Goal: Transaction & Acquisition: Download file/media

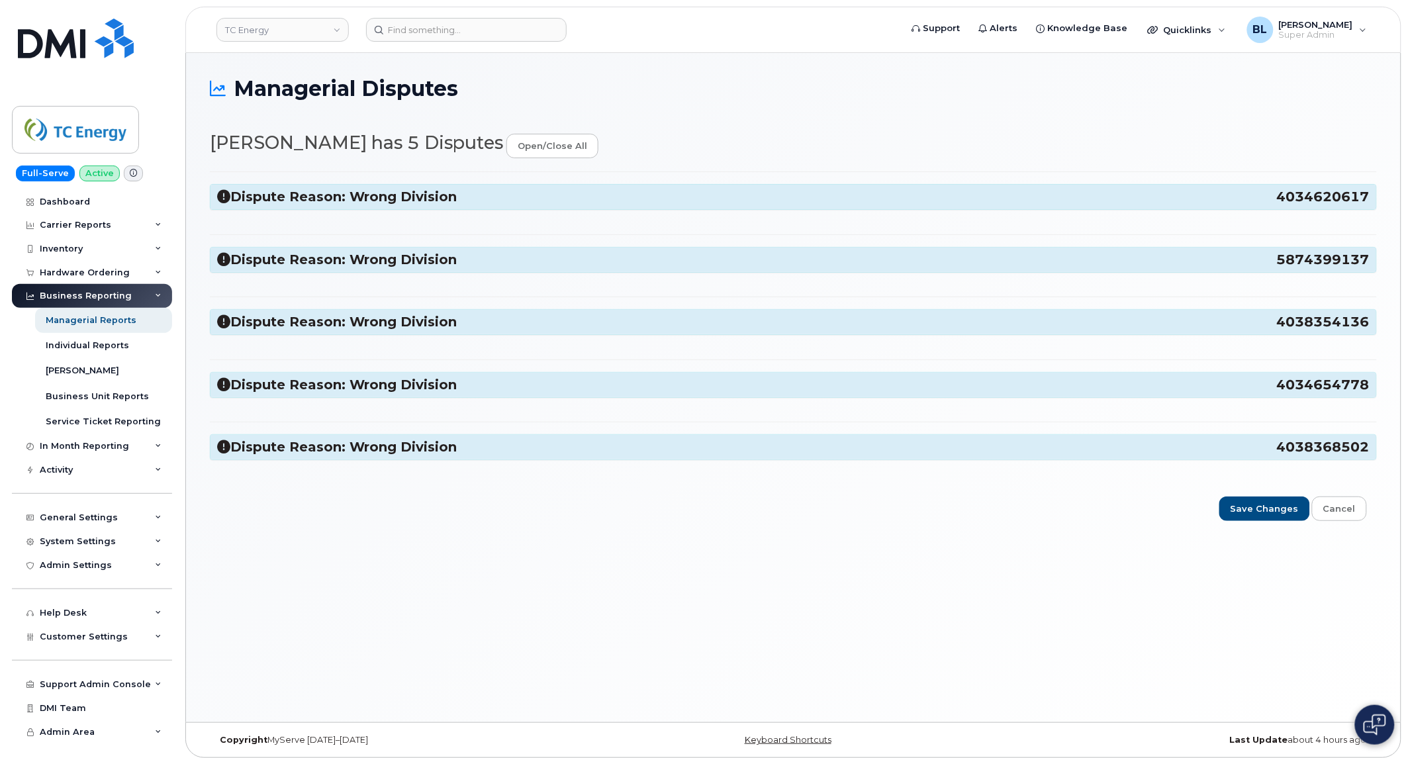
click at [510, 450] on h3 "Dispute Reason: Wrong Division 4038368502" at bounding box center [793, 447] width 1152 height 18
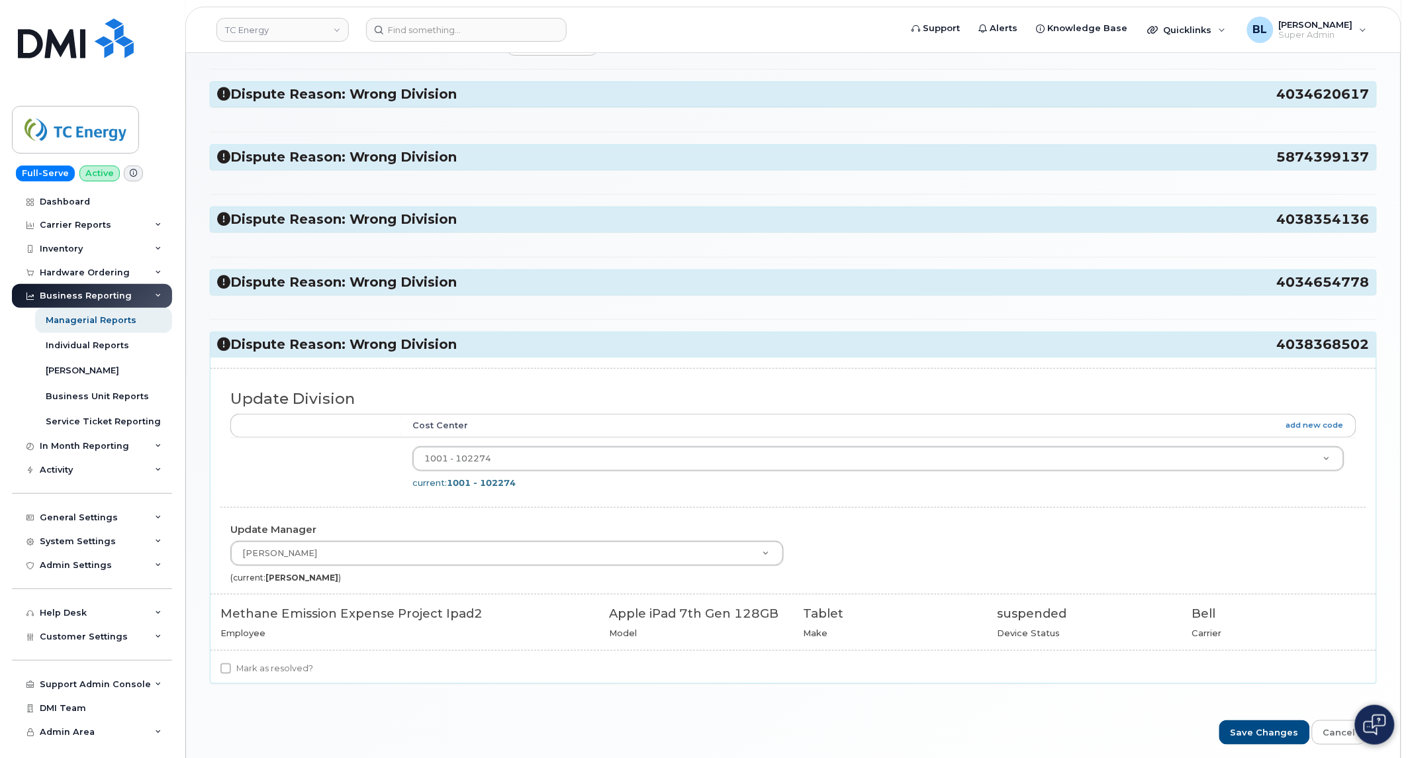
scroll to position [103, 0]
click at [557, 442] on td "1001 - 102274 4119683 current: 1001 - 102274" at bounding box center [878, 466] width 956 height 59
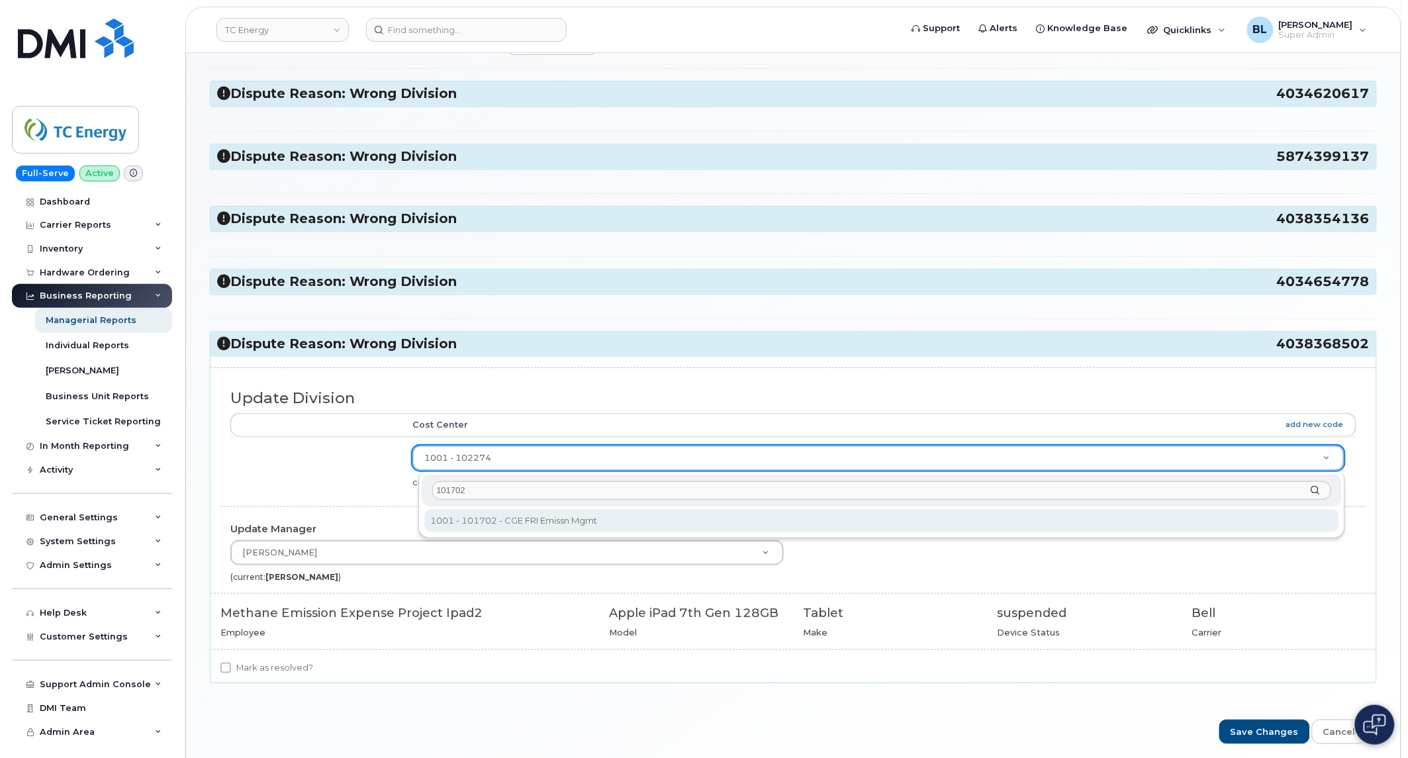
type input "101702"
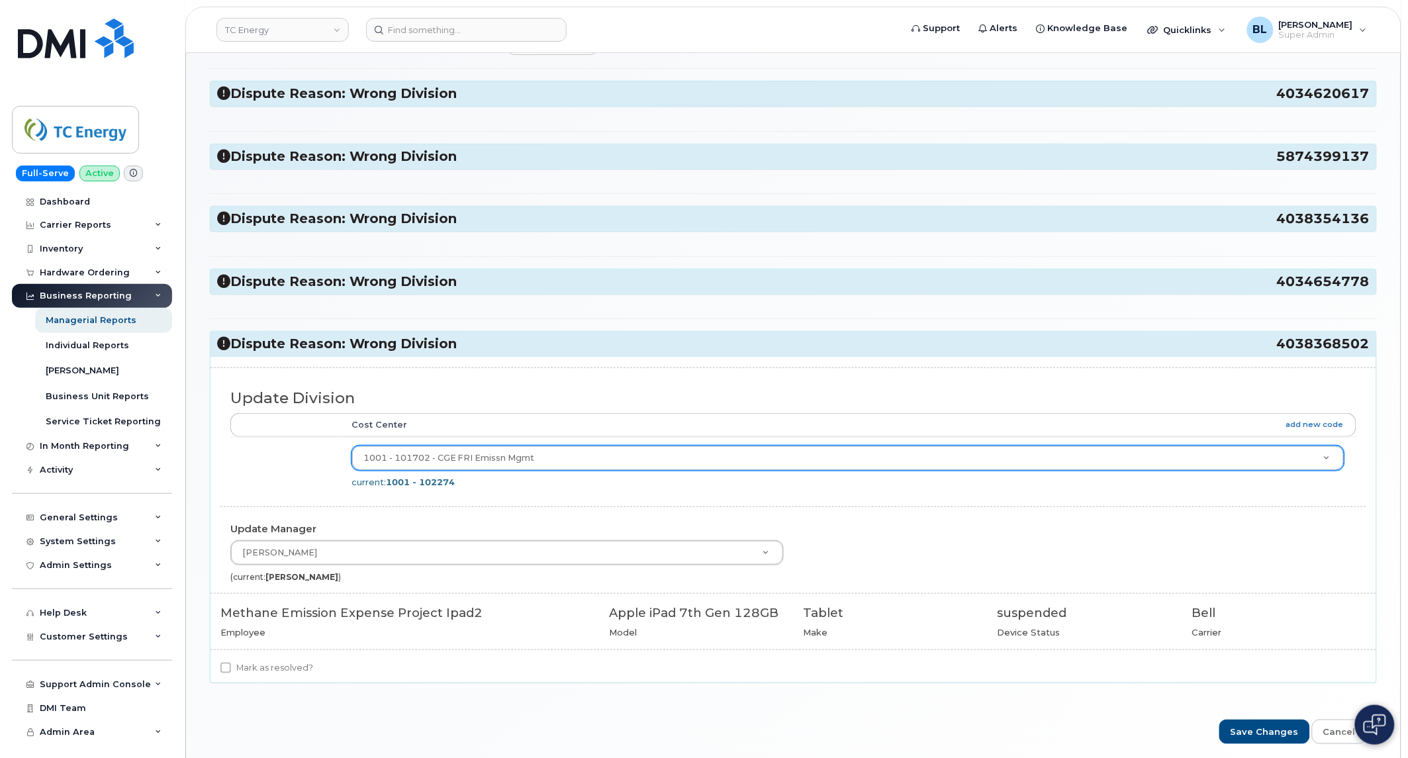
click at [269, 675] on label "Mark as resolved?" at bounding box center [266, 668] width 93 height 16
click at [231, 673] on input "Mark as resolved?" at bounding box center [225, 668] width 11 height 11
checkbox input "true"
click at [510, 351] on h3 "Dispute Reason: Wrong Division 4038368502" at bounding box center [793, 344] width 1152 height 18
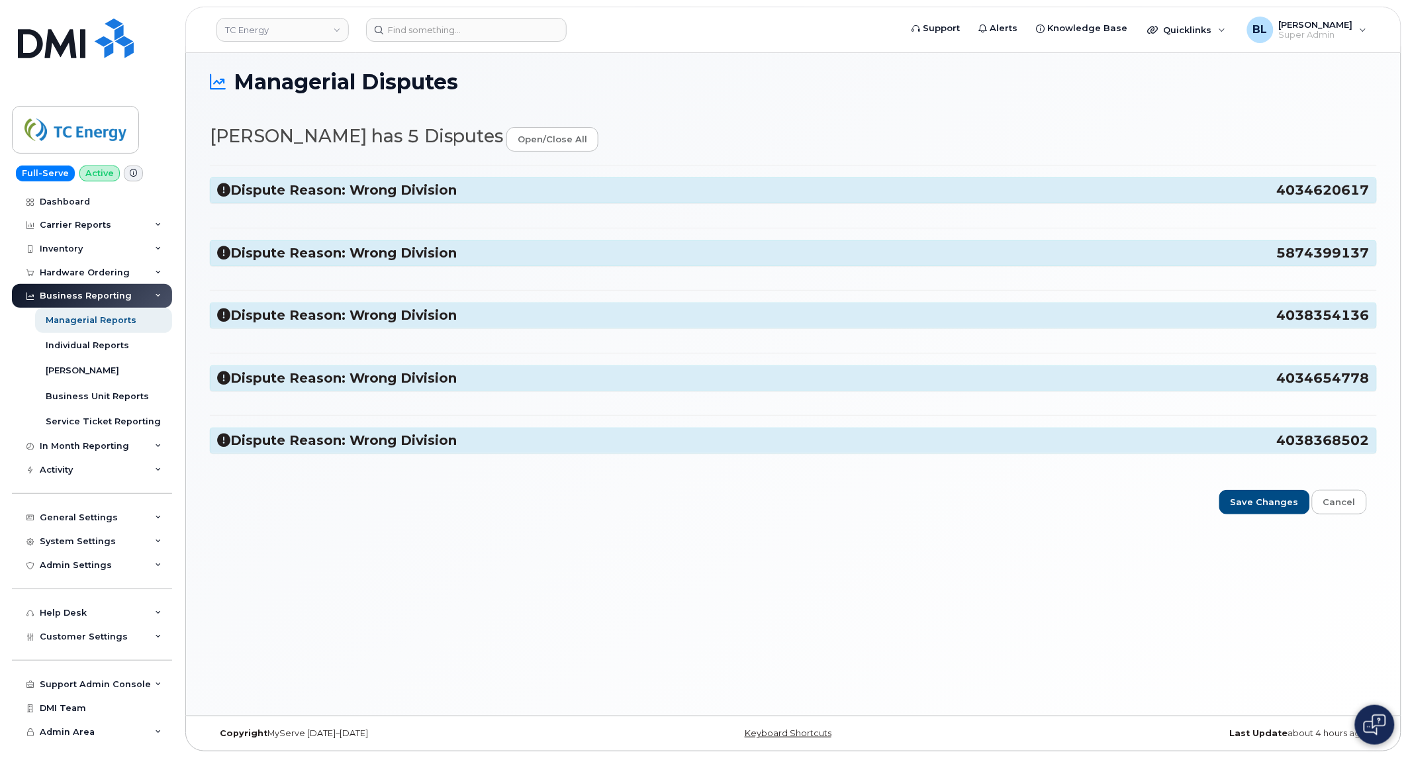
click at [499, 377] on h3 "Dispute Reason: Wrong Division 4034654778" at bounding box center [793, 378] width 1152 height 18
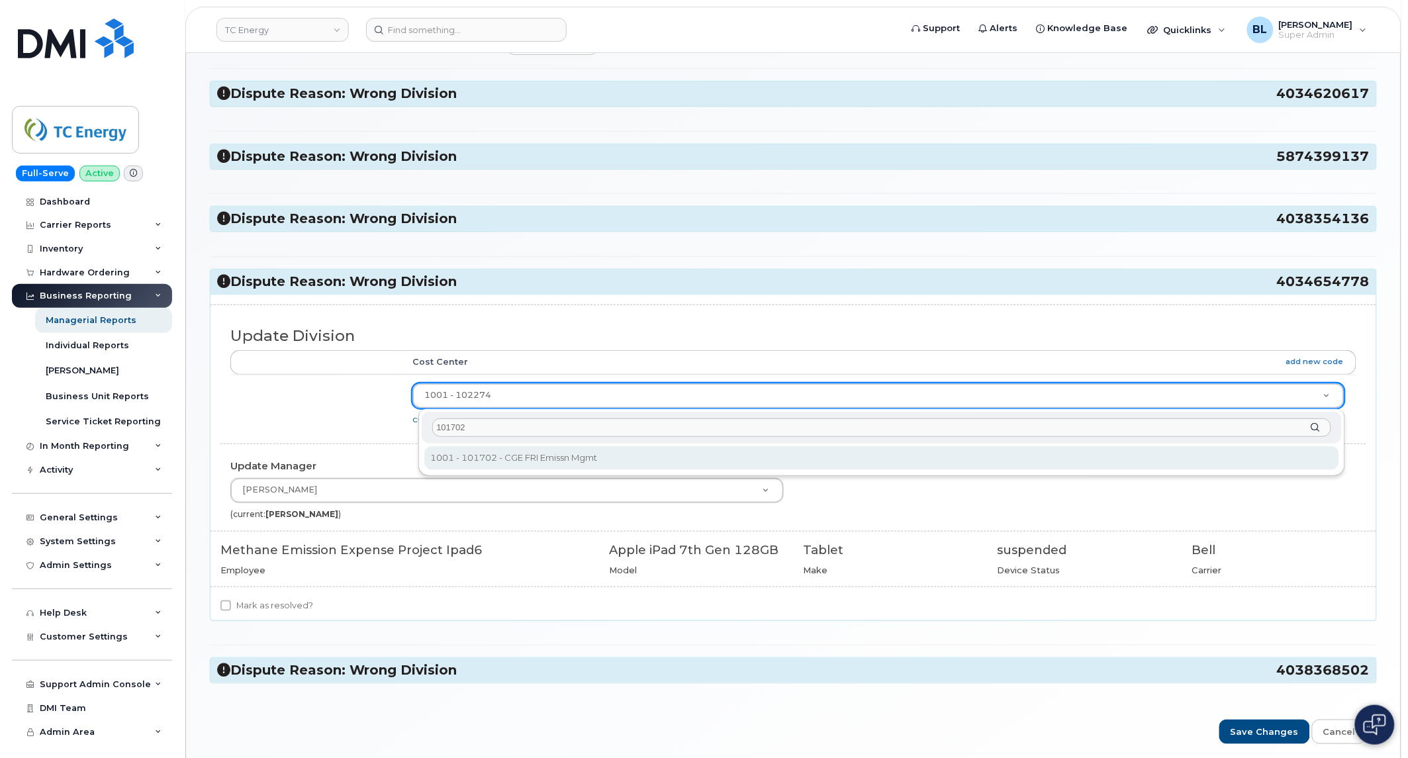
type input "101702"
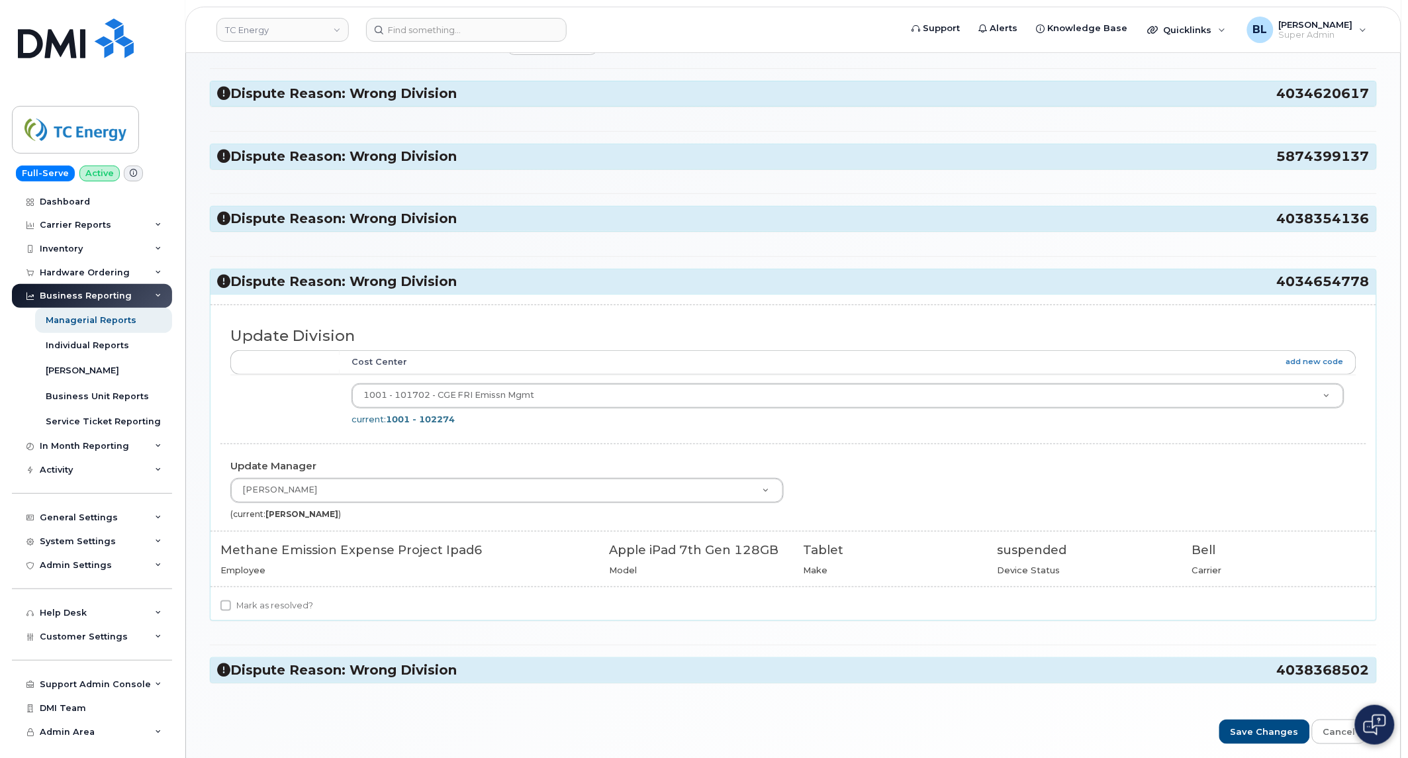
click at [265, 604] on label "Mark as resolved?" at bounding box center [266, 606] width 93 height 16
click at [231, 604] on input "Mark as resolved?" at bounding box center [225, 605] width 11 height 11
checkbox input "true"
click at [504, 242] on div "Dispute Reason: Wrong Division 4034620617 Update Division Accounting Categories…" at bounding box center [793, 381] width 1167 height 627
click at [522, 219] on h3 "Dispute Reason: Wrong Division 4038354136" at bounding box center [793, 219] width 1152 height 18
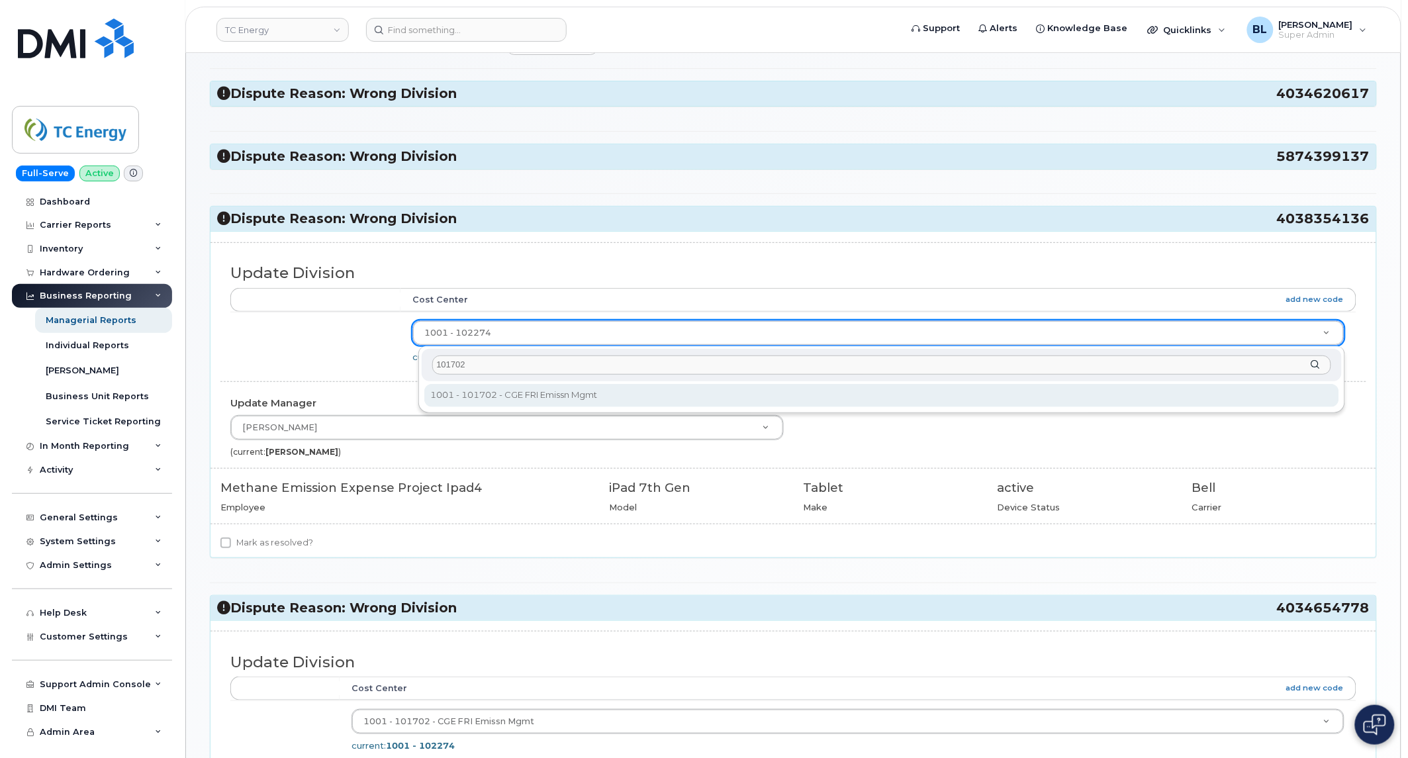
type input "101702"
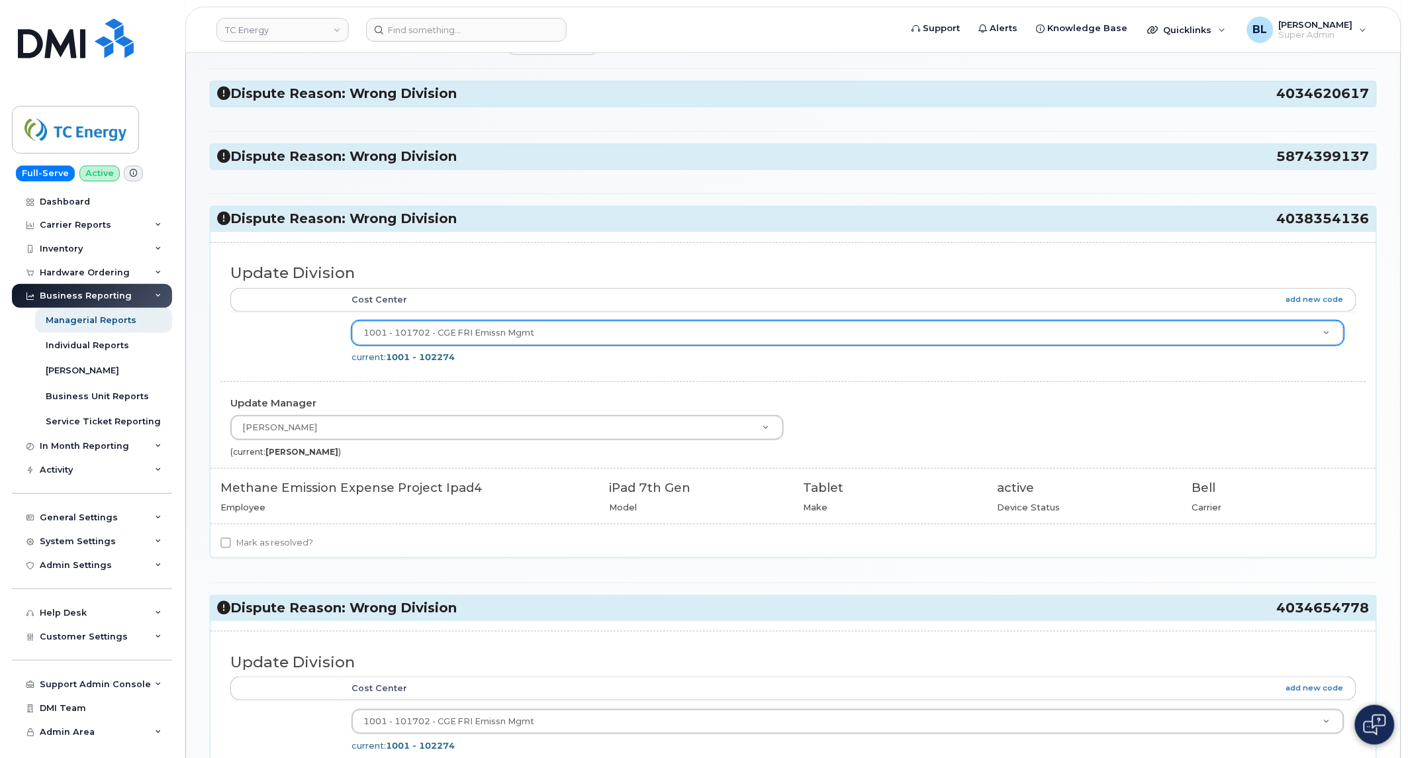
click at [265, 548] on label "Mark as resolved?" at bounding box center [266, 543] width 93 height 16
click at [231, 548] on input "Mark as resolved?" at bounding box center [225, 542] width 11 height 11
checkbox input "true"
click at [468, 165] on div "Dispute Reason: Wrong Division 5874399137" at bounding box center [793, 156] width 1166 height 24
click at [475, 156] on h3 "Dispute Reason: Wrong Division 5874399137" at bounding box center [793, 157] width 1152 height 18
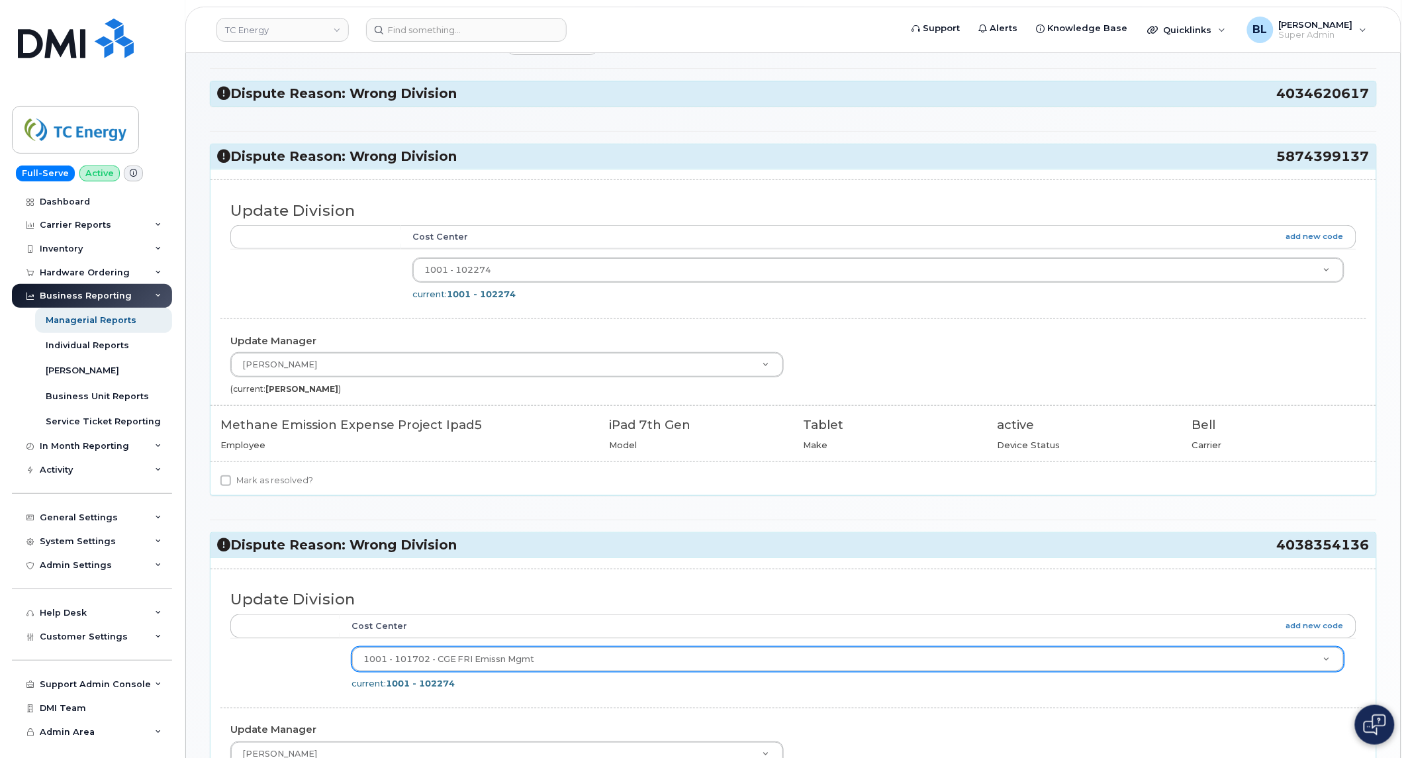
click at [504, 287] on td "1001 - 102274 4119683 current: 1001 - 102274" at bounding box center [878, 278] width 956 height 59
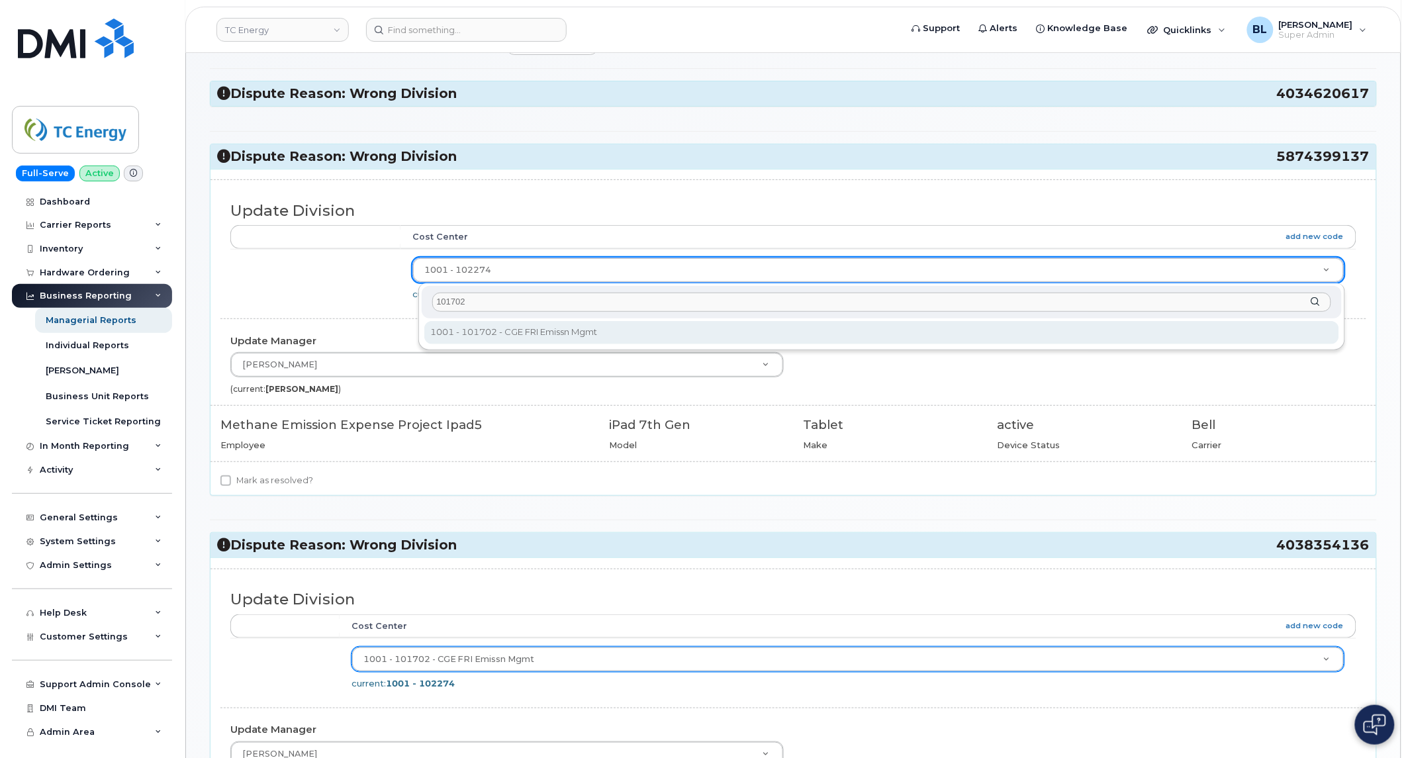
type input "101702"
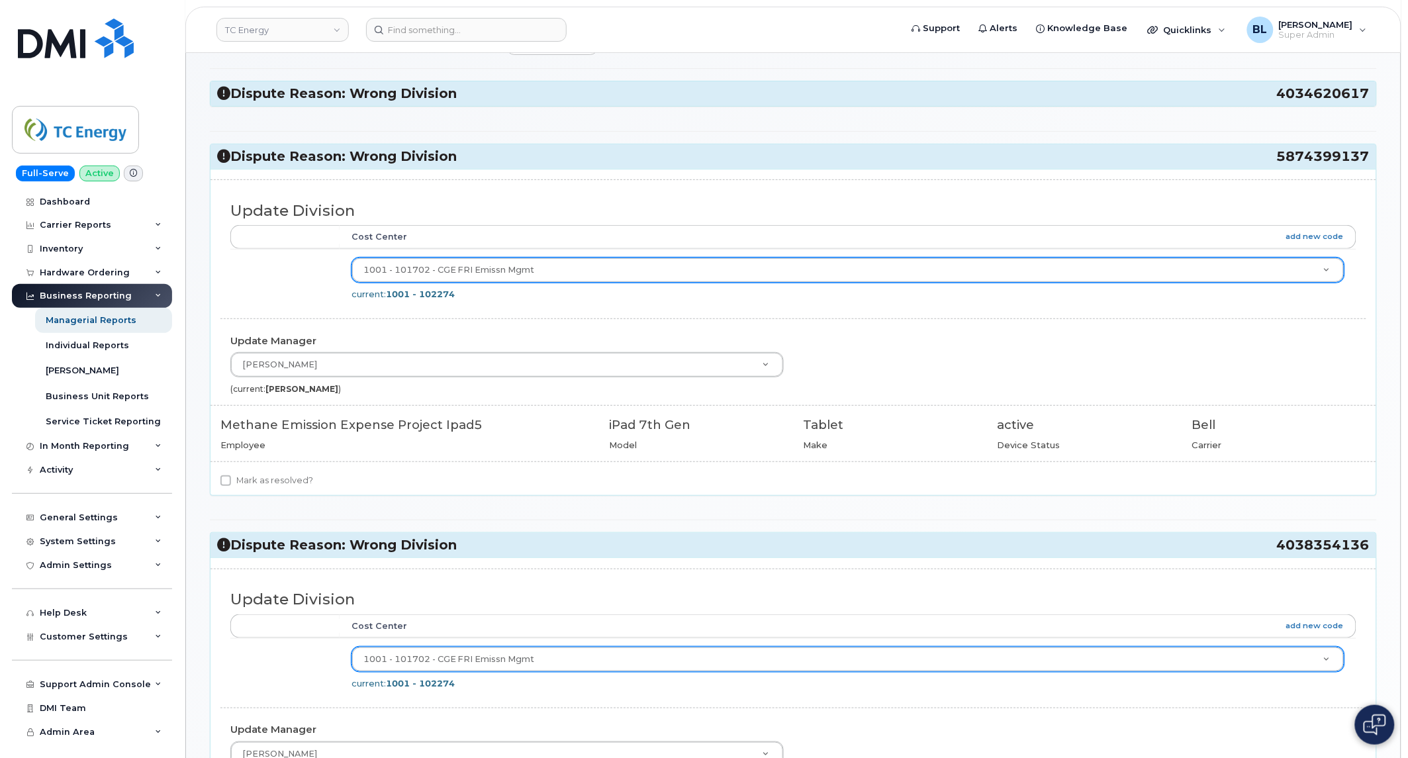
click at [291, 477] on label "Mark as resolved?" at bounding box center [266, 481] width 93 height 16
click at [231, 477] on input "Mark as resolved?" at bounding box center [225, 480] width 11 height 11
checkbox input "true"
click at [519, 89] on h3 "Dispute Reason: Wrong Division 4034620617" at bounding box center [793, 94] width 1152 height 18
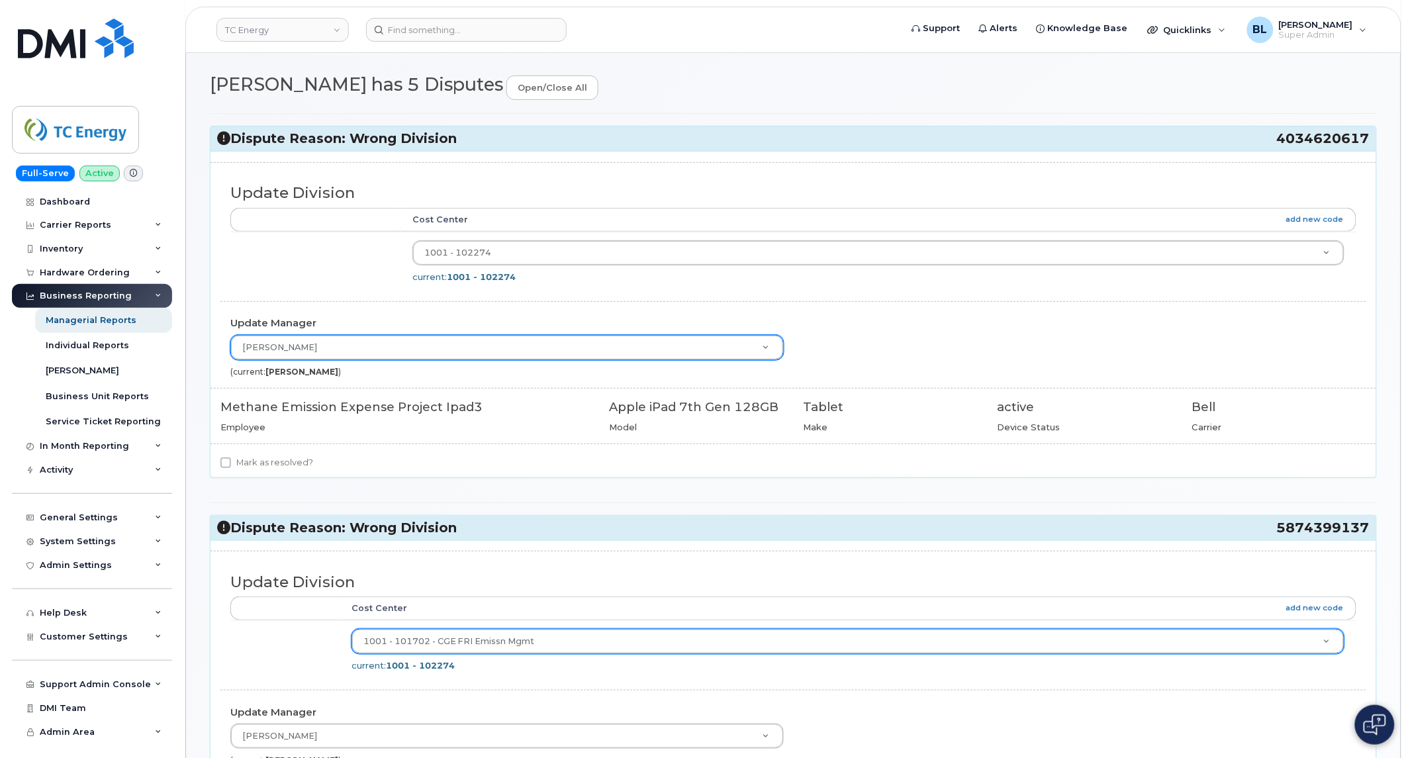
scroll to position [54, 0]
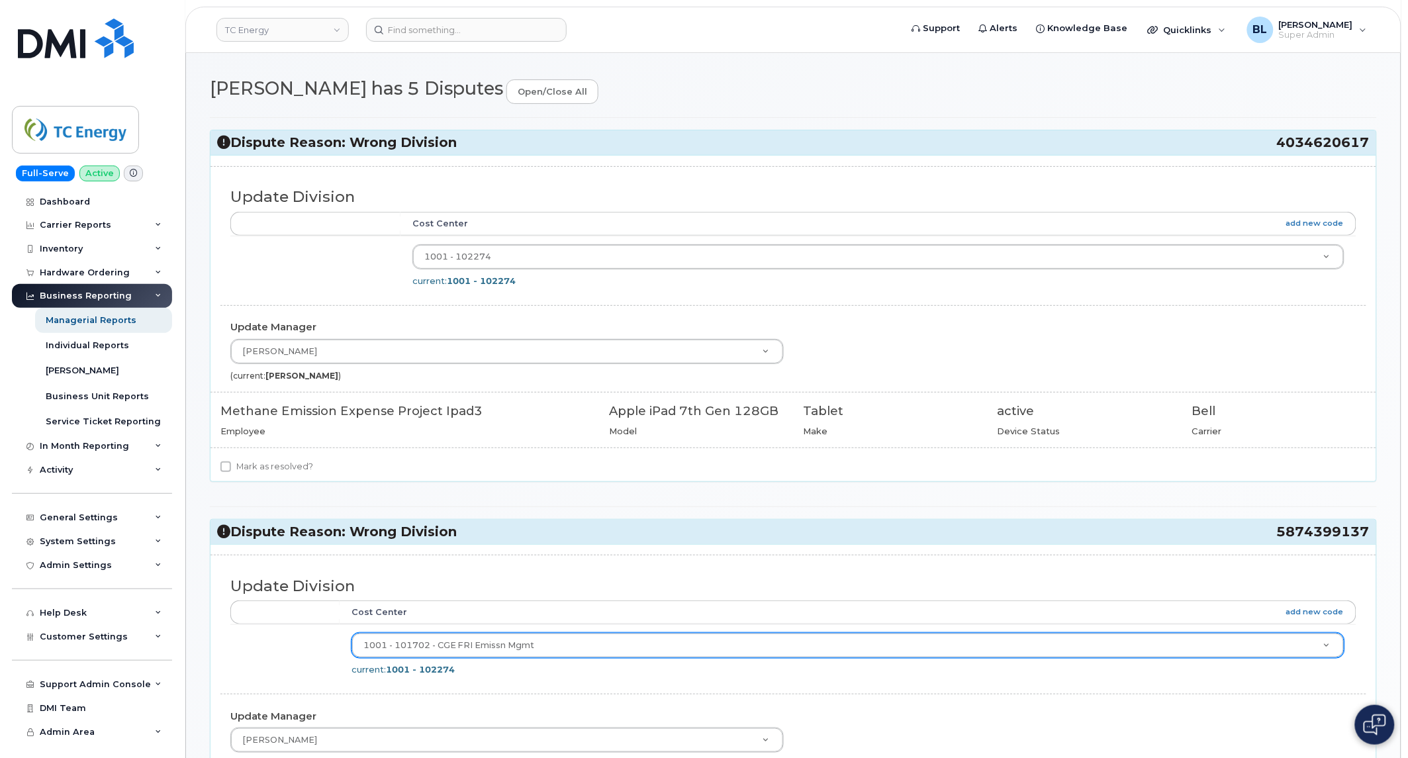
click at [302, 459] on label "Mark as resolved?" at bounding box center [266, 467] width 93 height 16
click at [231, 461] on input "Mark as resolved?" at bounding box center [225, 466] width 11 height 11
checkbox input "true"
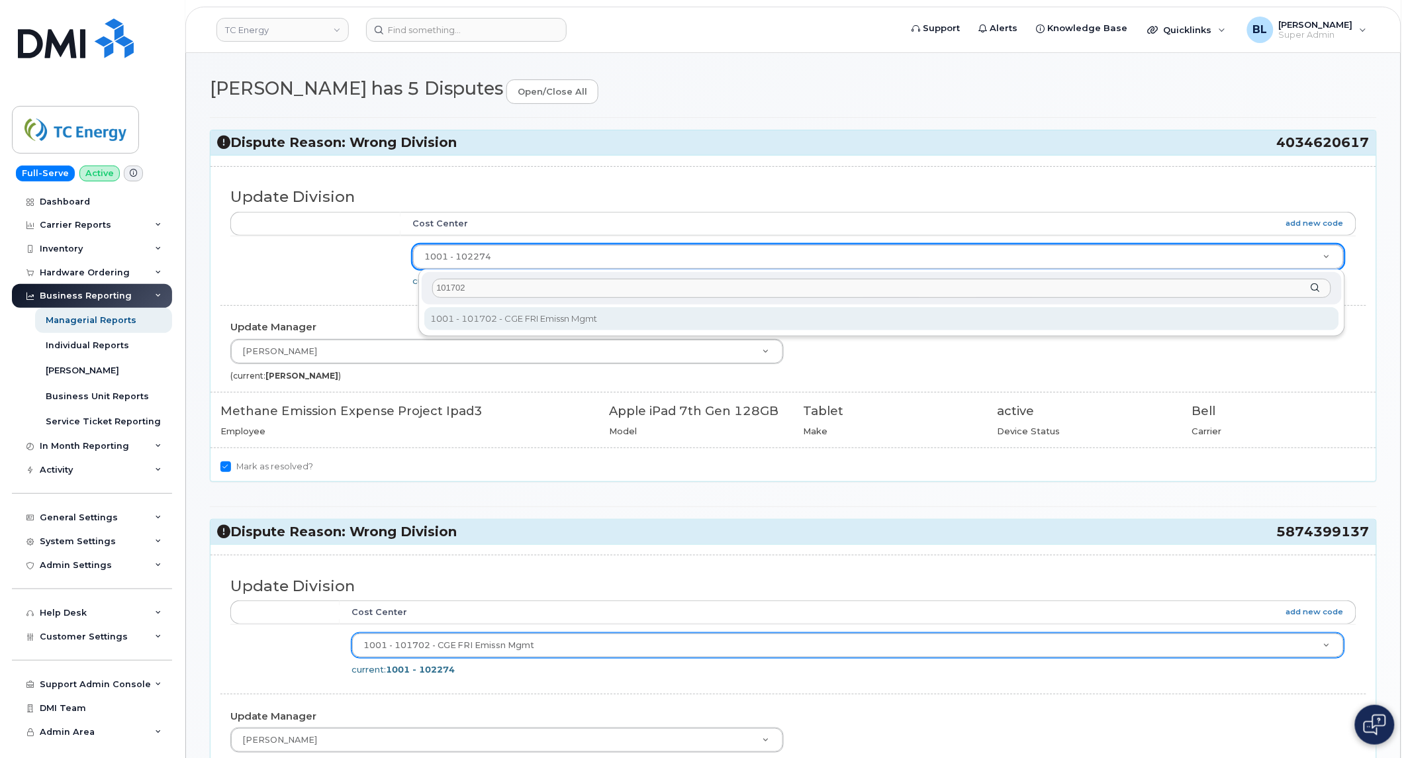
type input "101702"
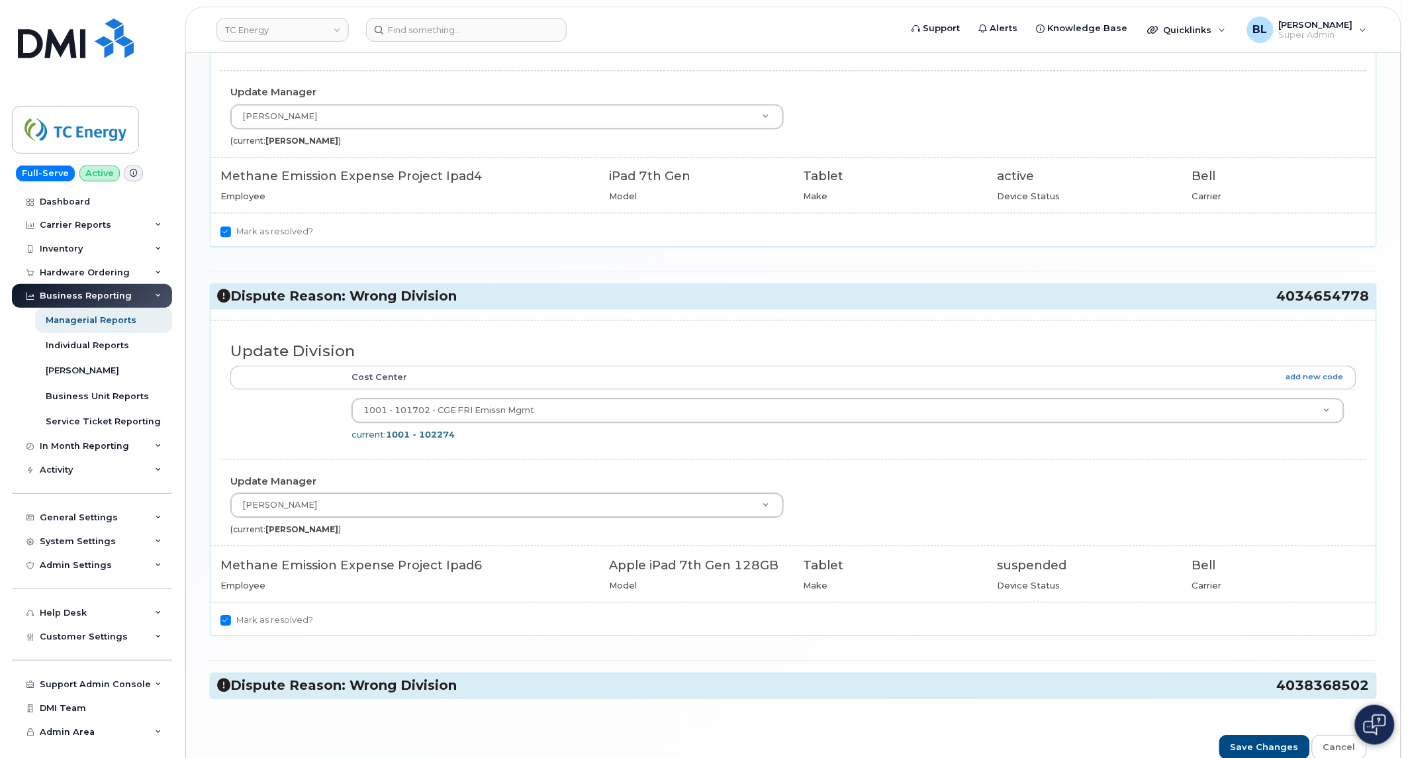
scroll to position [1139, 0]
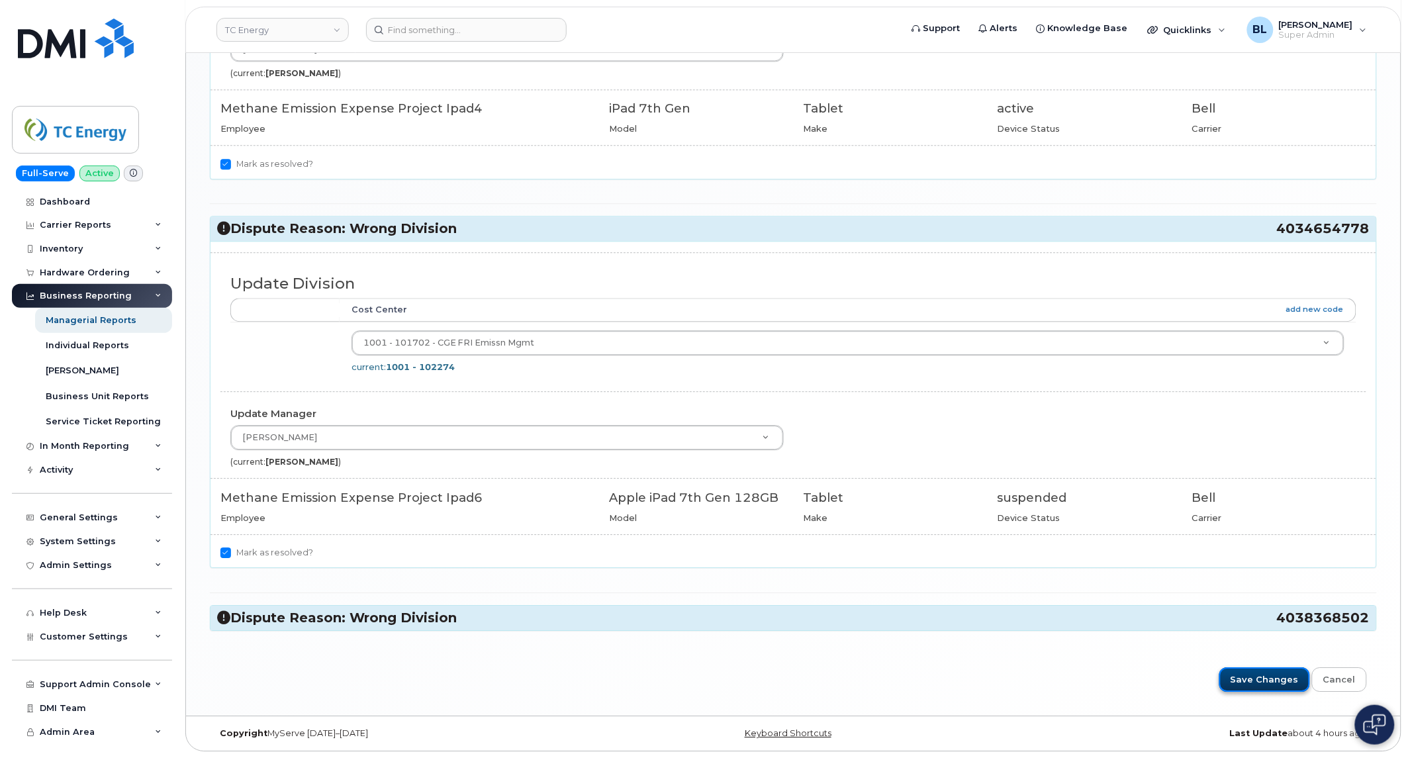
click at [1254, 674] on input "Save Changes" at bounding box center [1264, 679] width 91 height 24
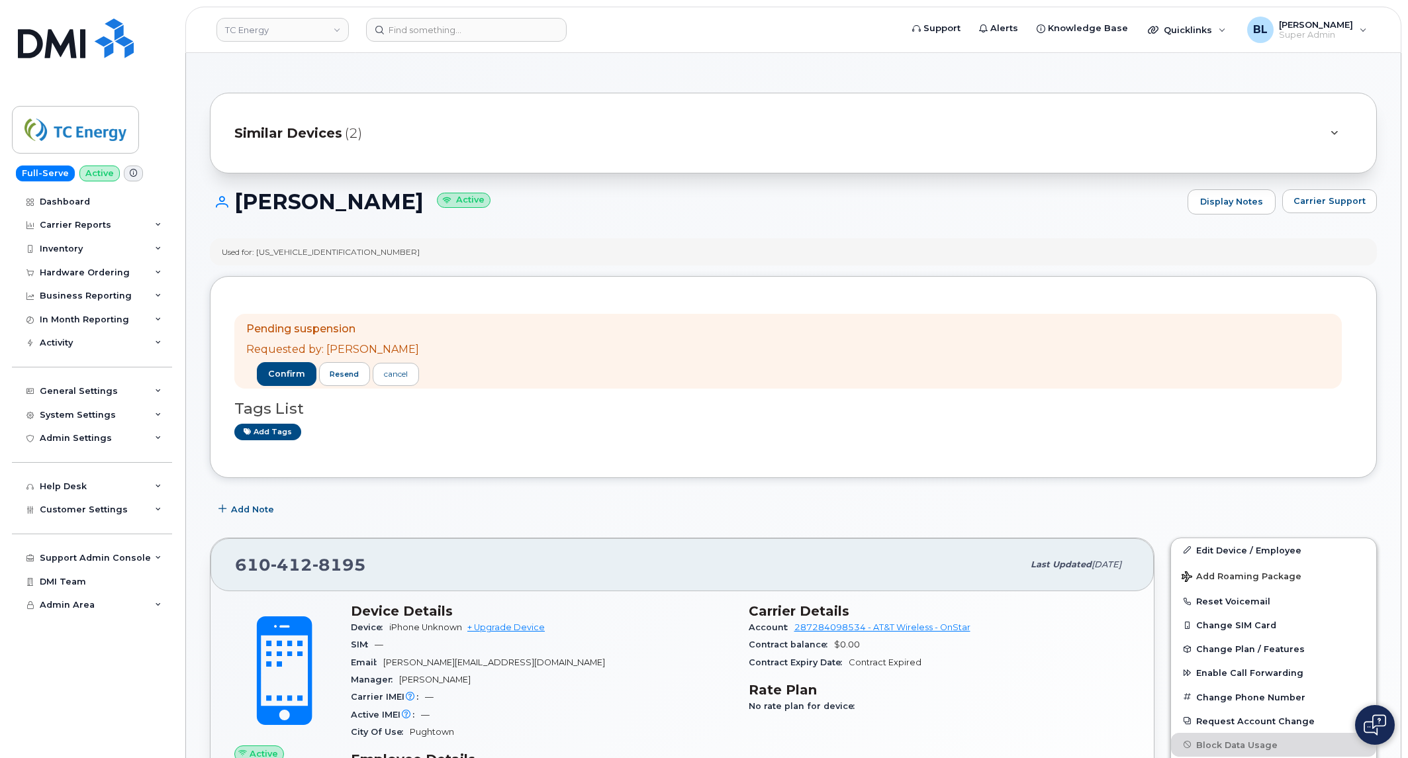
click at [295, 30] on link "TC Energy" at bounding box center [282, 30] width 132 height 24
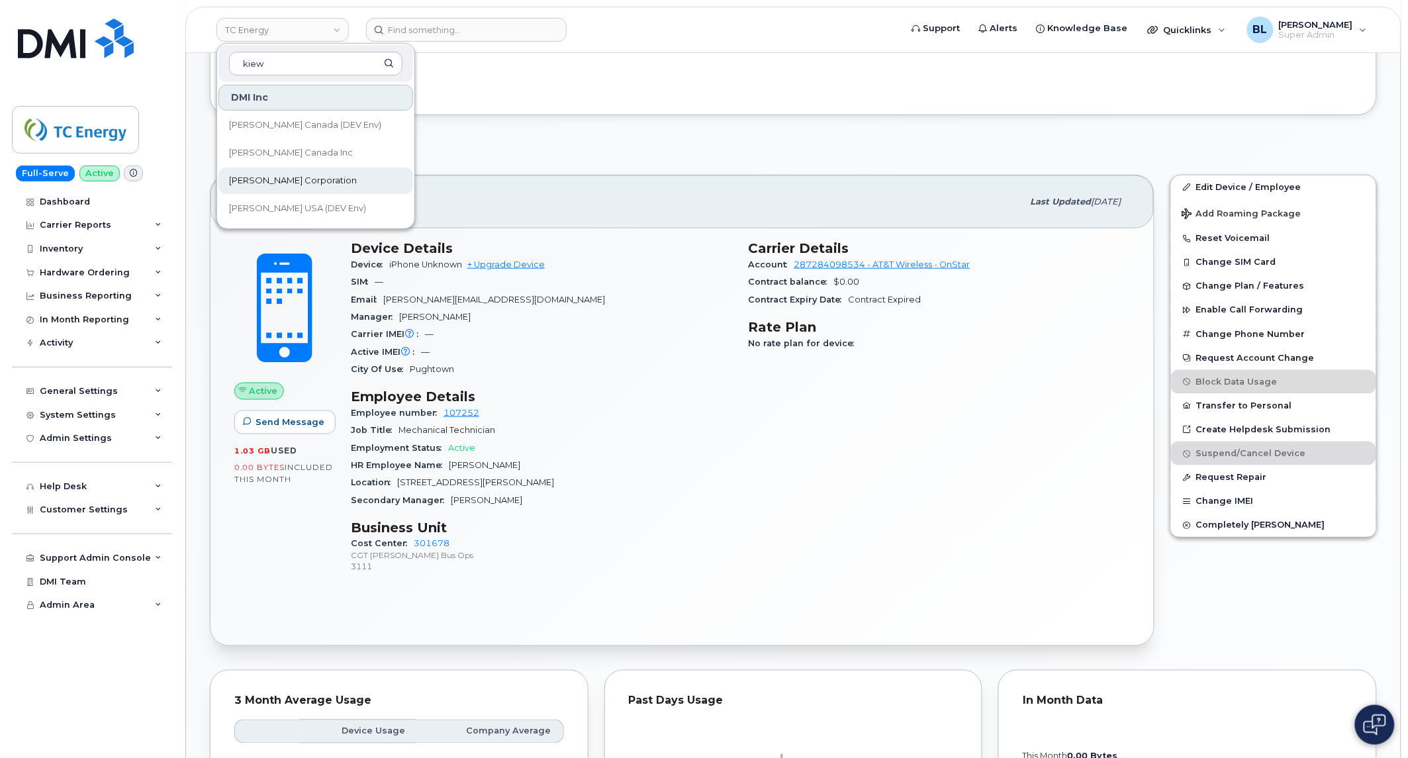
type input "kiew"
click at [287, 179] on span "[PERSON_NAME] Corporation" at bounding box center [293, 180] width 128 height 13
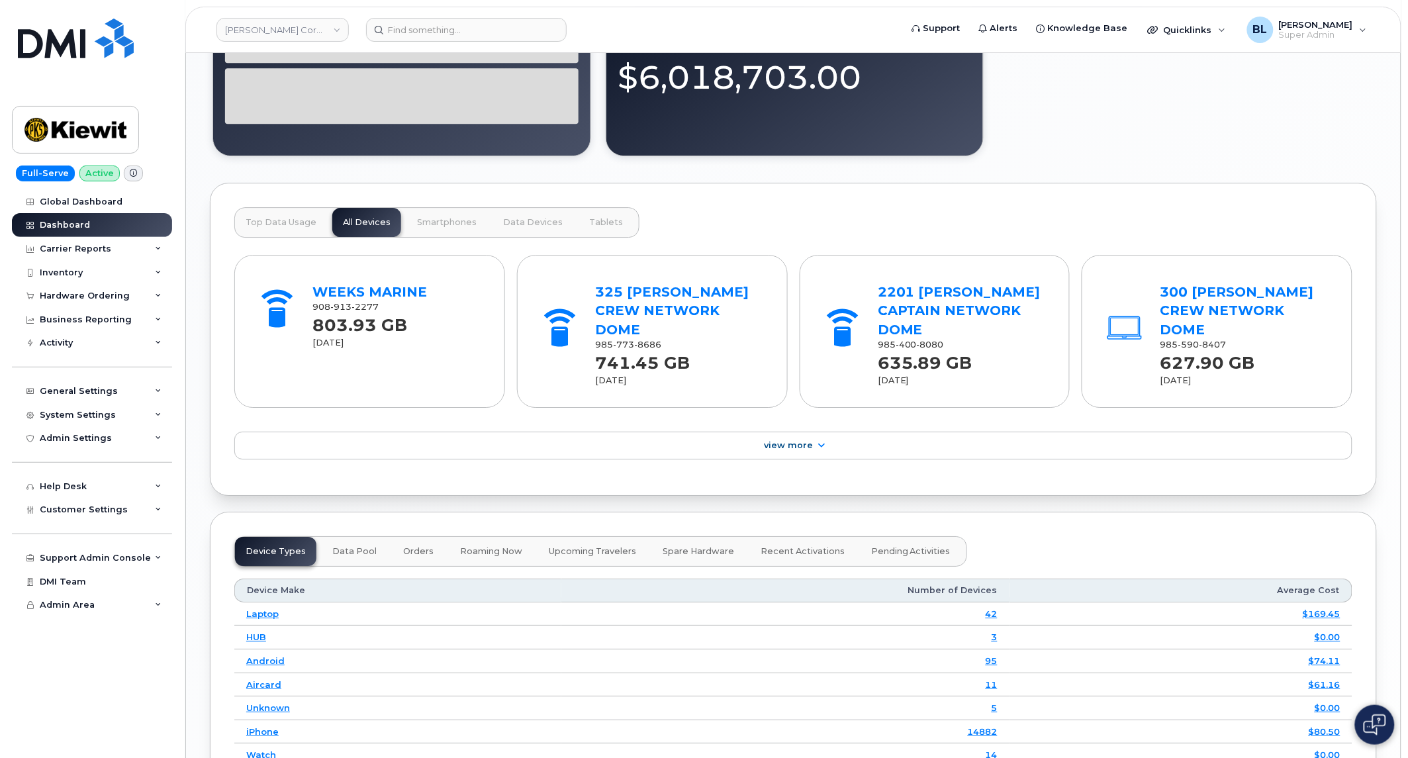
scroll to position [1393, 0]
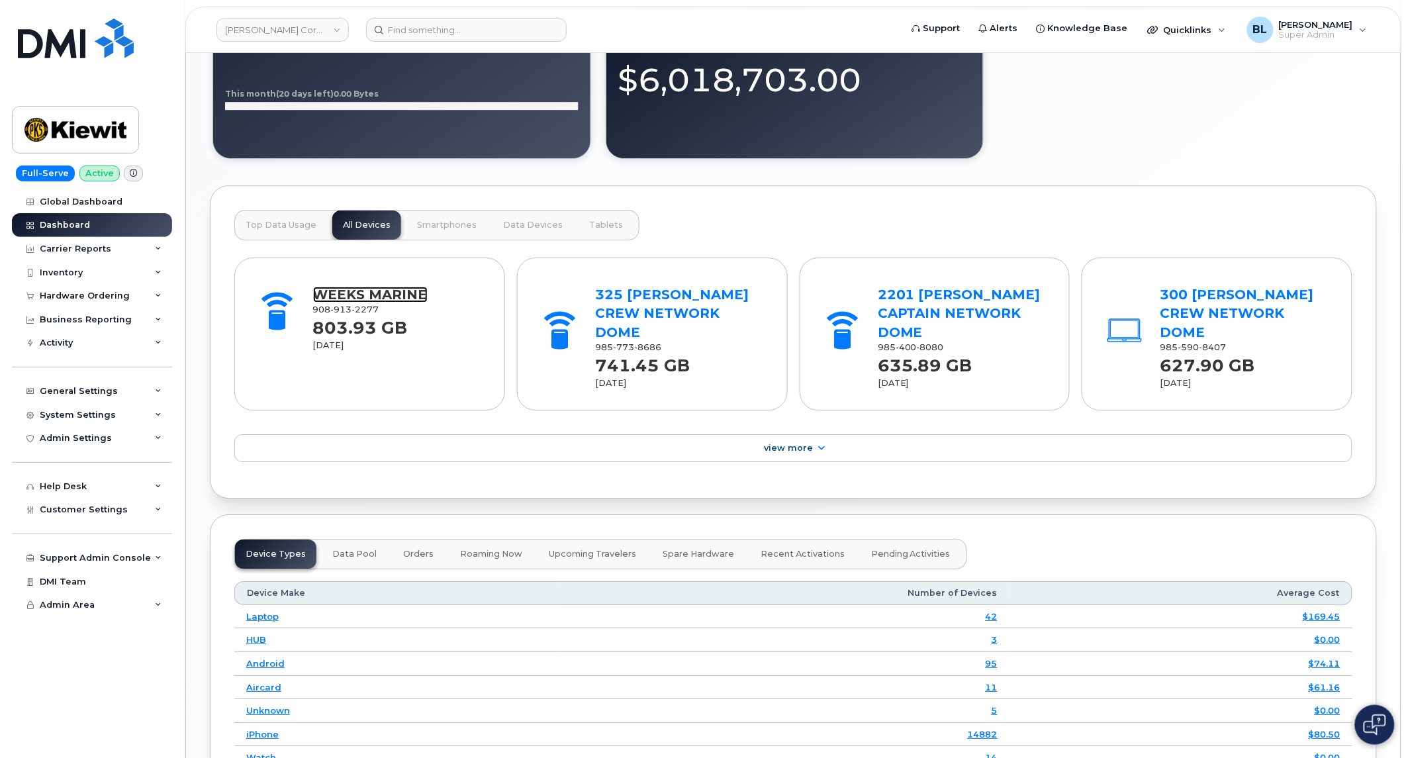
click at [381, 293] on link "WEEKS MARINE" at bounding box center [370, 295] width 114 height 16
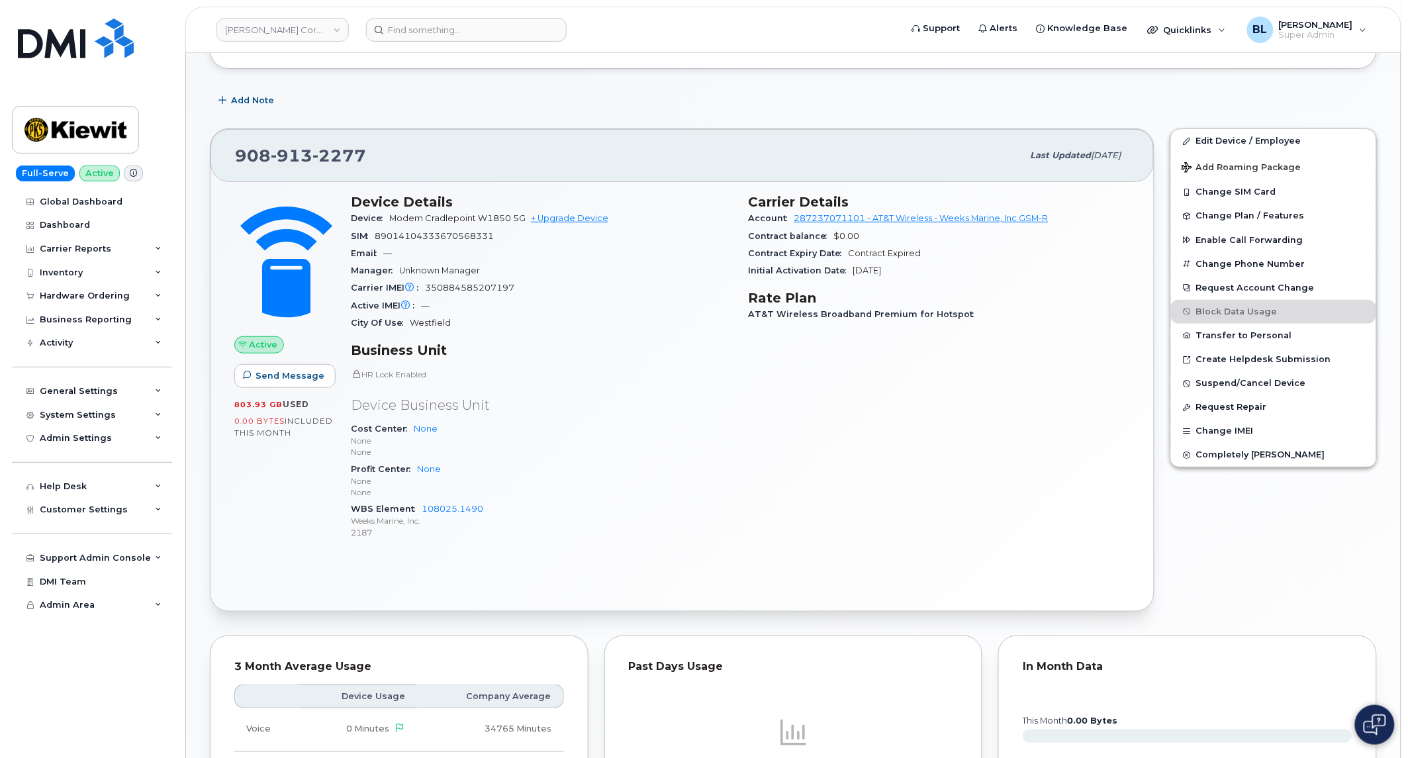
scroll to position [183, 0]
click at [1214, 142] on link "Edit Device / Employee" at bounding box center [1273, 142] width 205 height 24
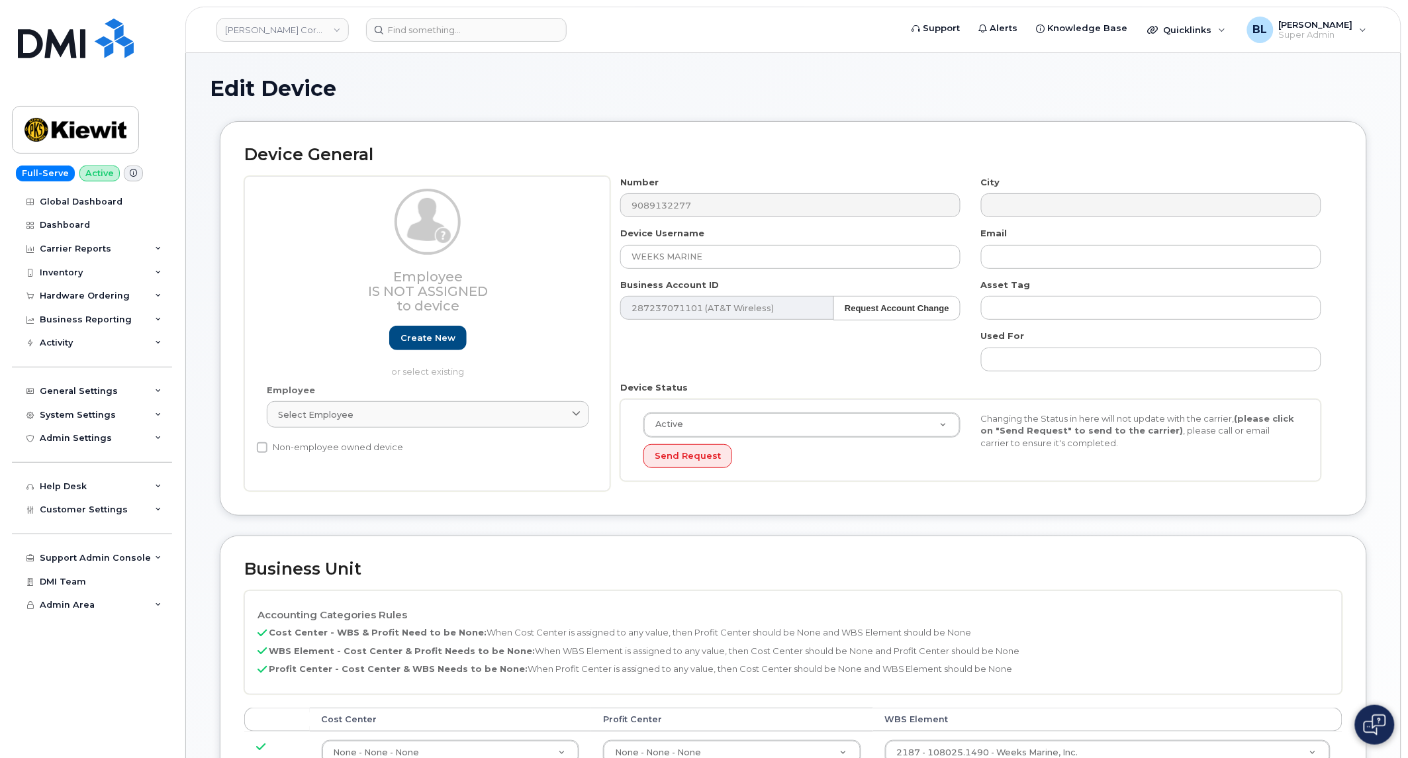
click at [720, 664] on p "Profit Center - Cost Center & WBS Needs to be None: When Profit Center is assig…" at bounding box center [793, 669] width 1072 height 13
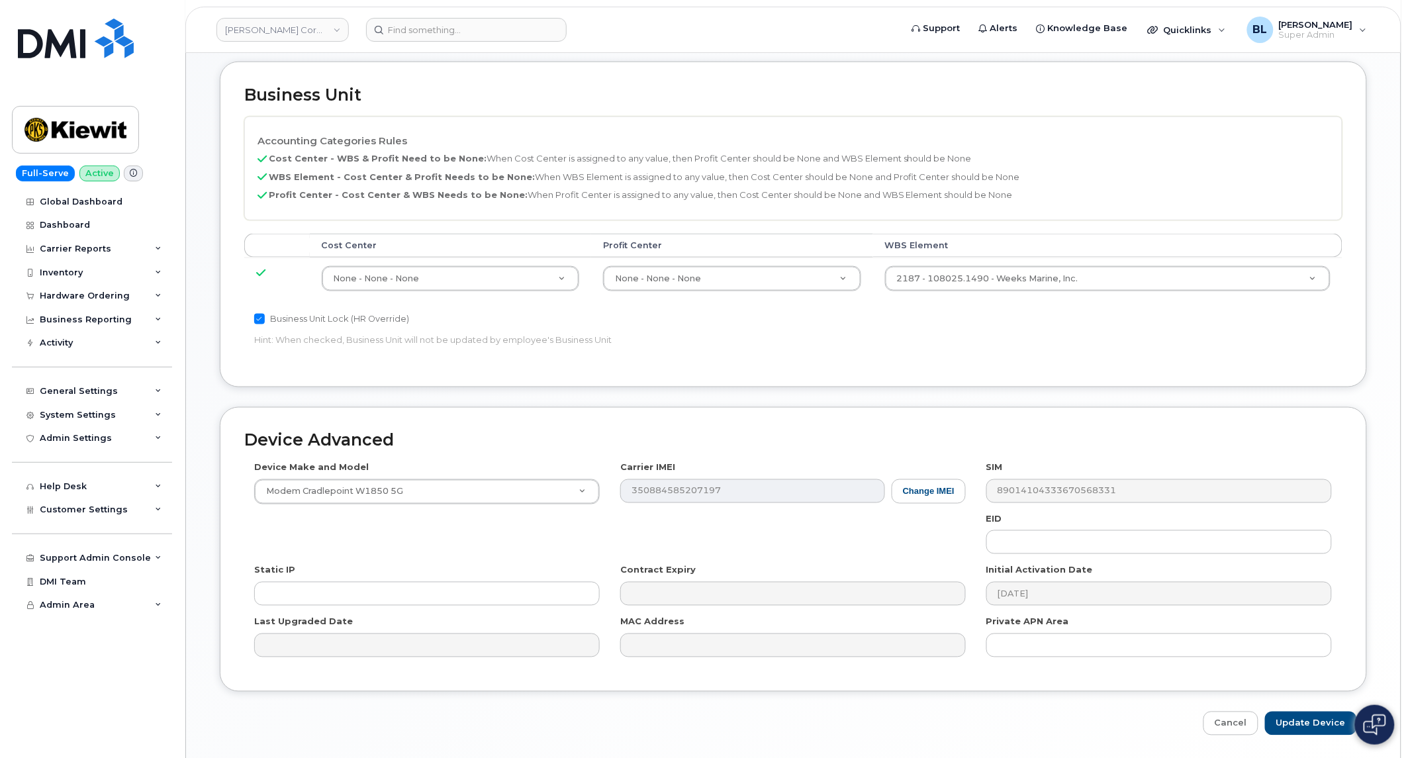
scroll to position [519, 0]
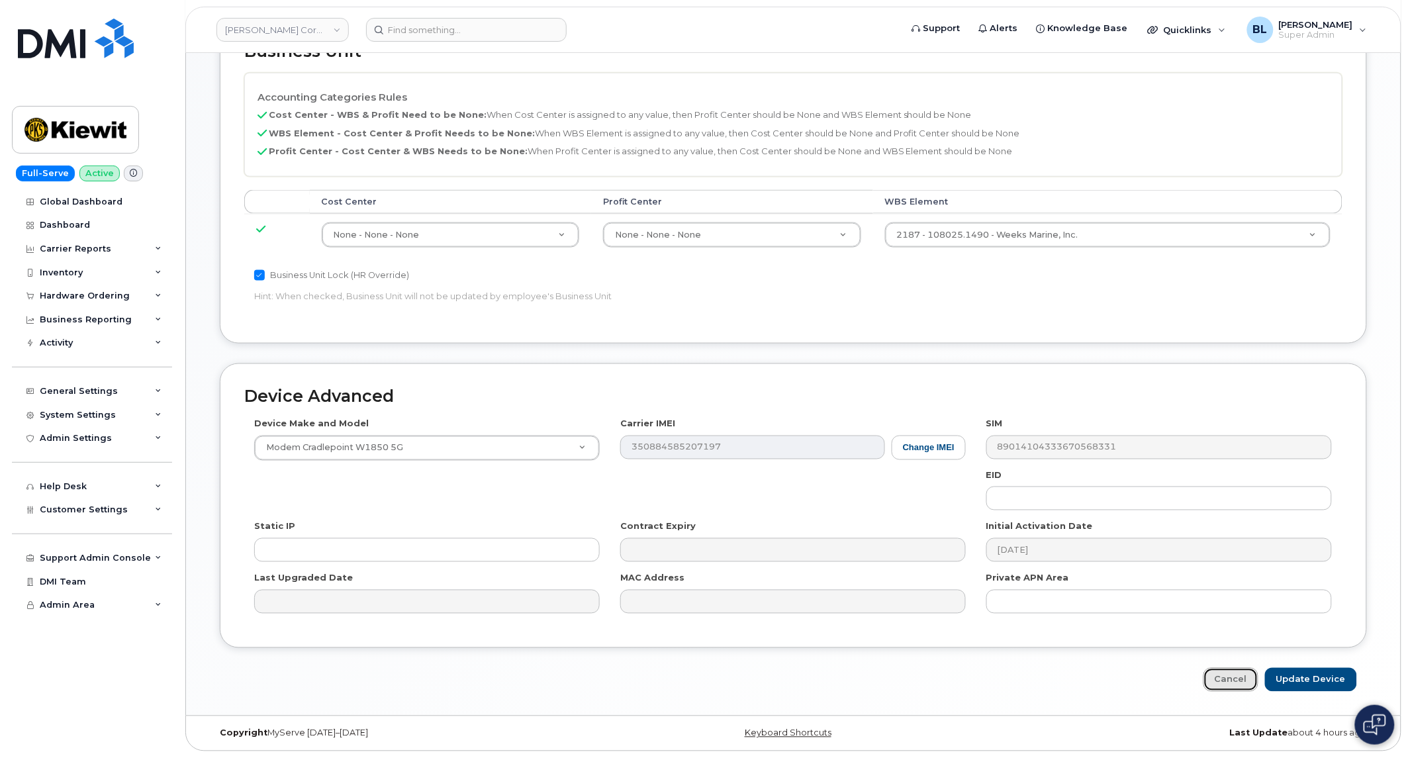
click at [1238, 672] on link "Cancel" at bounding box center [1230, 680] width 55 height 24
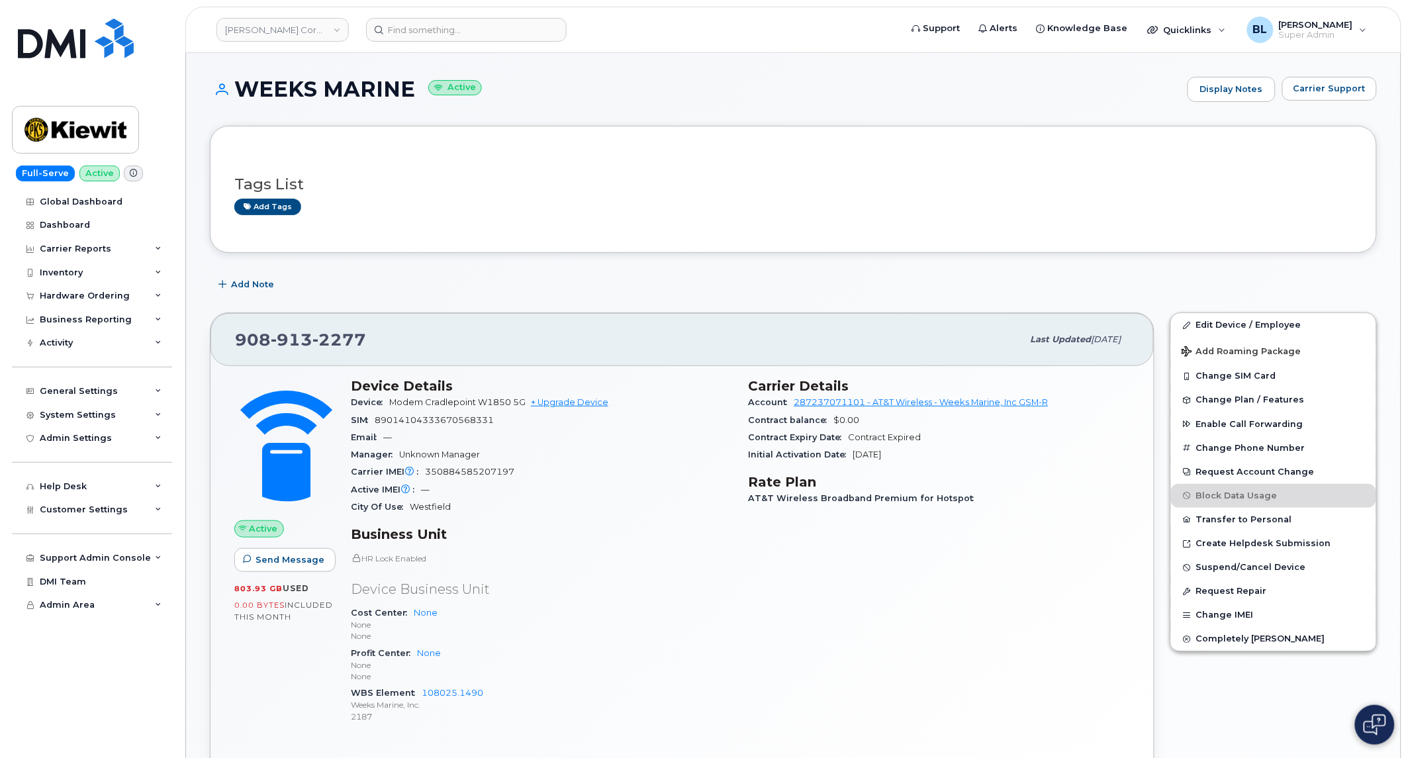
click at [629, 500] on div "City Of Use [GEOGRAPHIC_DATA]" at bounding box center [542, 506] width 382 height 17
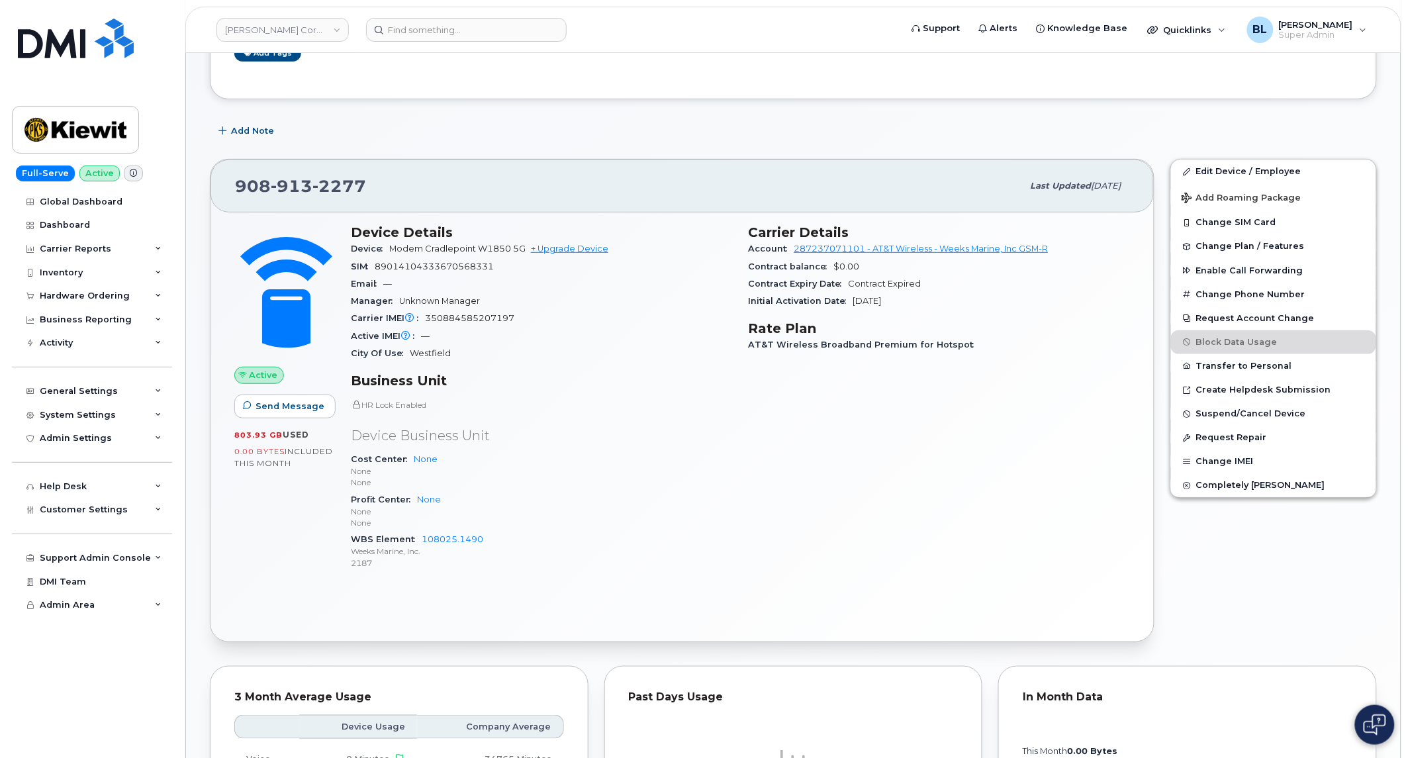
scroll to position [167, 0]
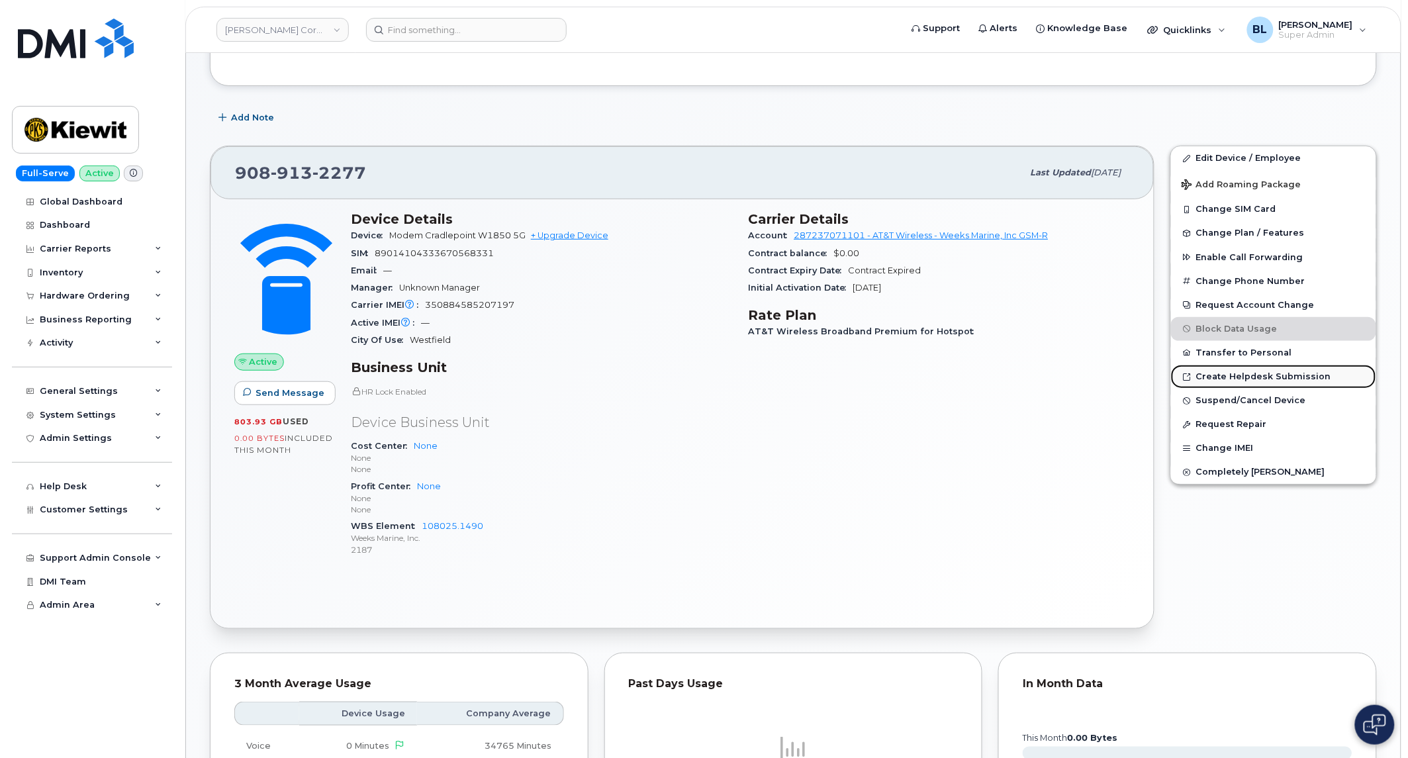
click at [1247, 384] on link "Create Helpdesk Submission" at bounding box center [1273, 377] width 205 height 24
click at [129, 389] on div "General Settings" at bounding box center [92, 391] width 160 height 24
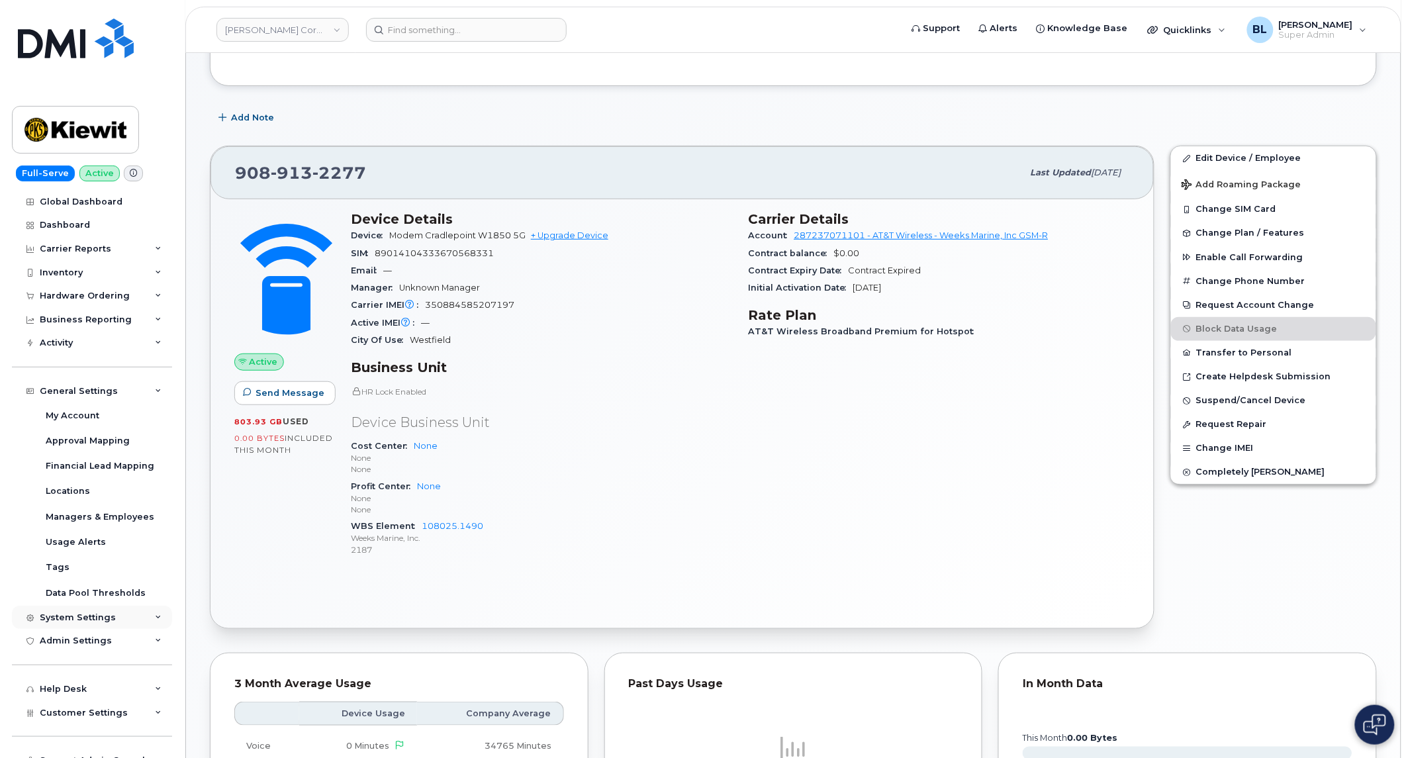
click at [120, 611] on div "System Settings" at bounding box center [92, 618] width 160 height 24
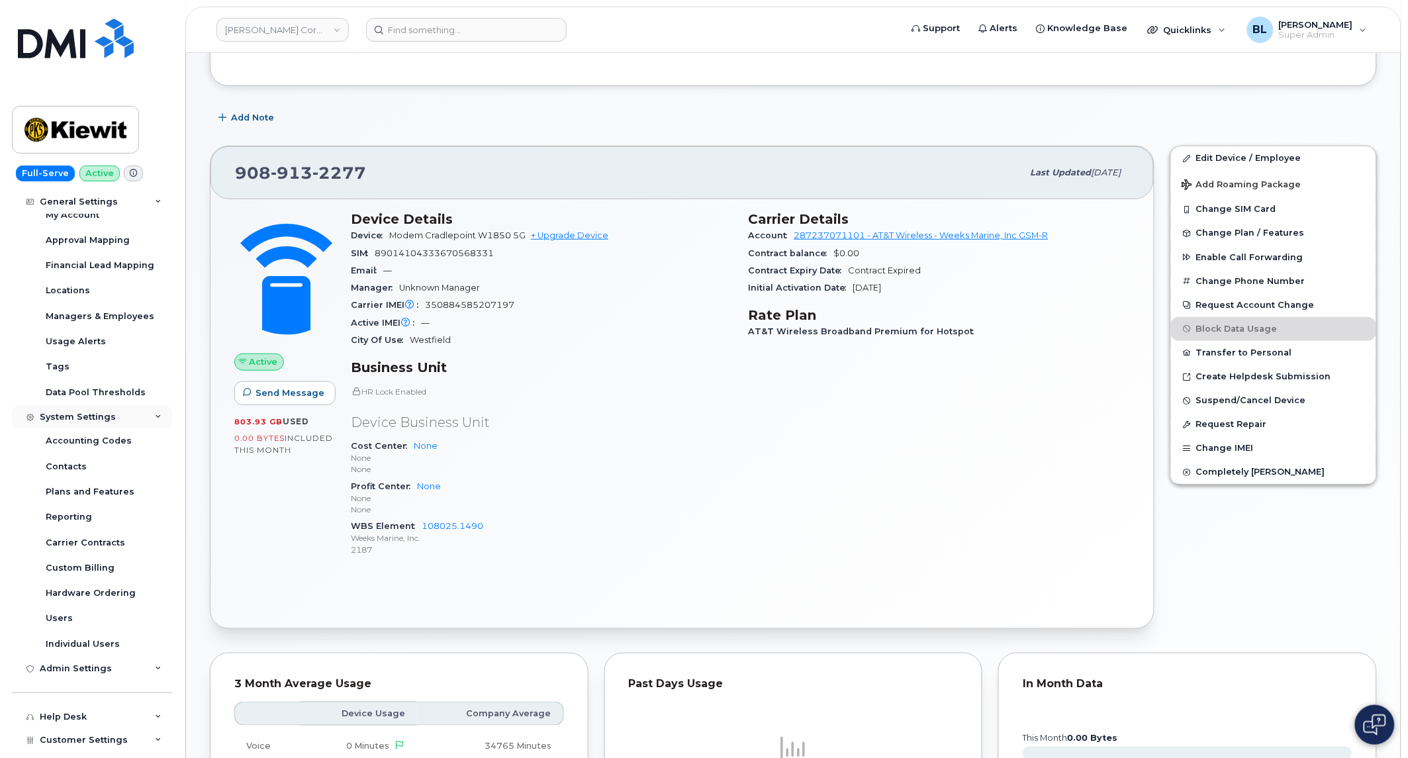
scroll to position [216, 0]
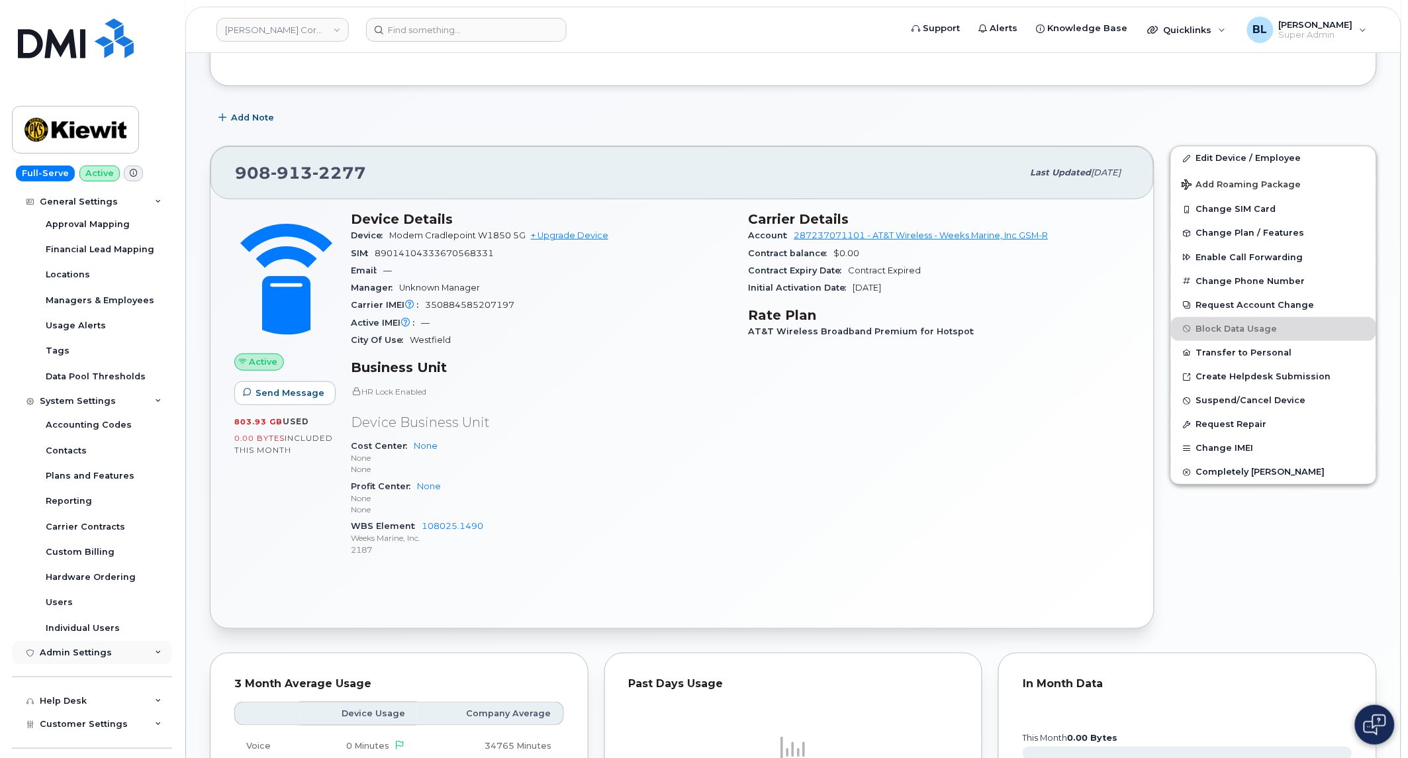
click at [95, 662] on div "Admin Settings" at bounding box center [92, 653] width 160 height 24
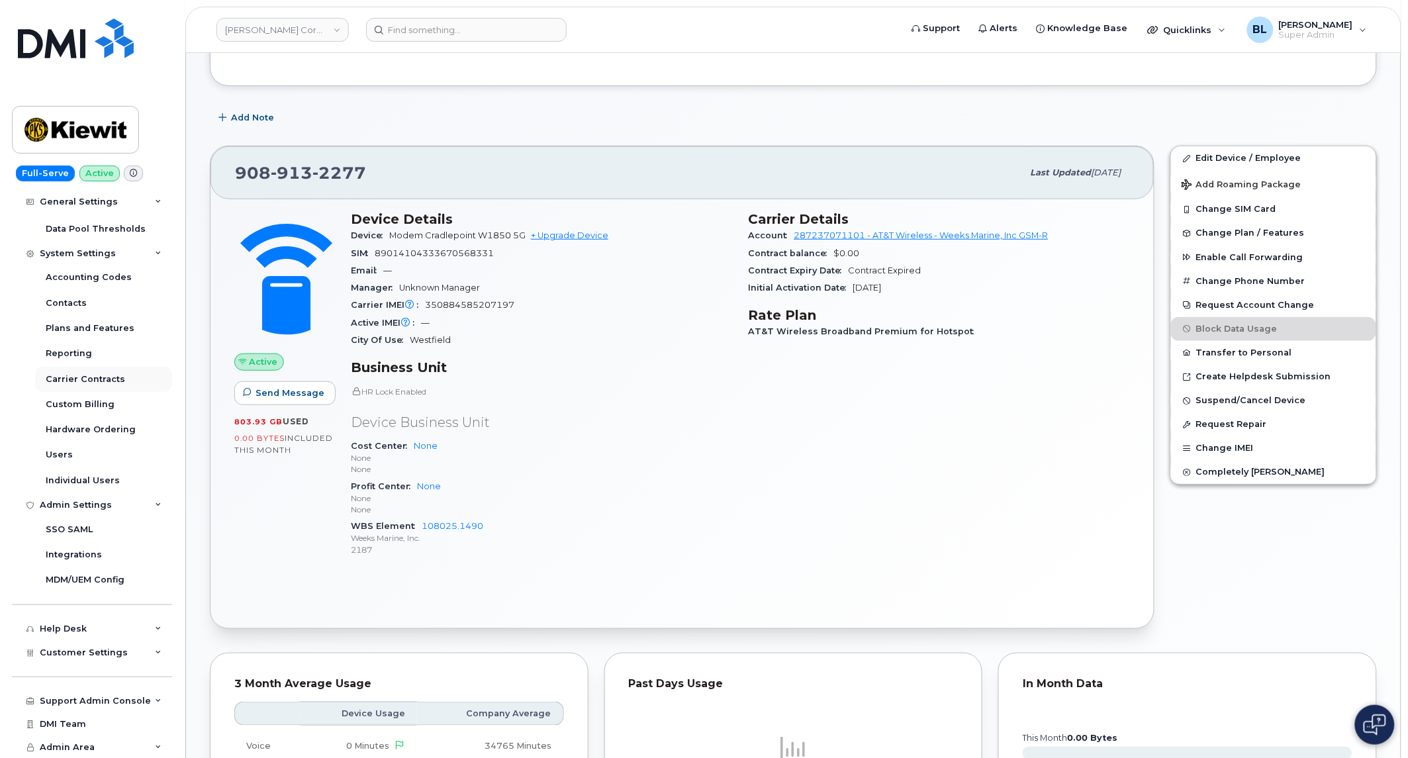
scroll to position [365, 0]
click at [103, 657] on span "Customer Settings" at bounding box center [84, 652] width 88 height 10
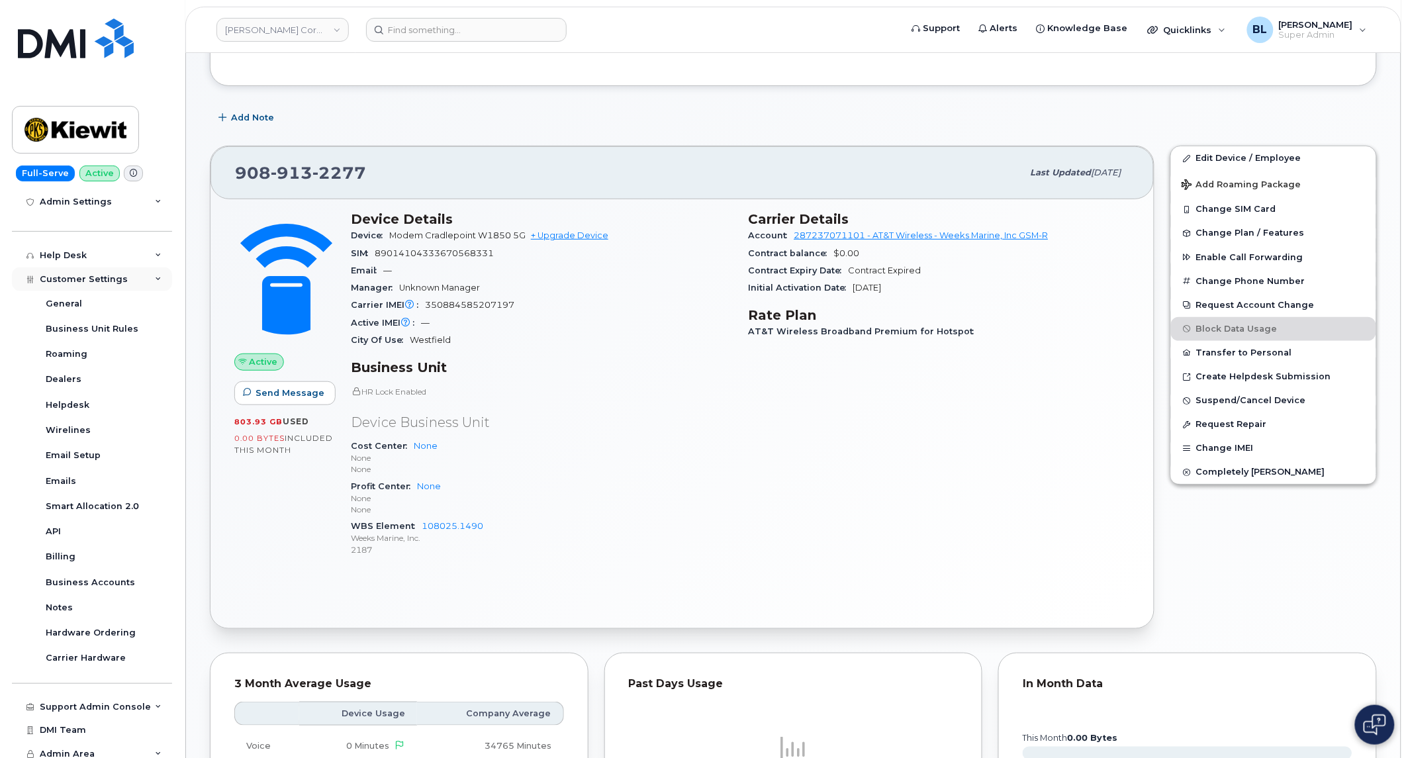
scroll to position [744, 0]
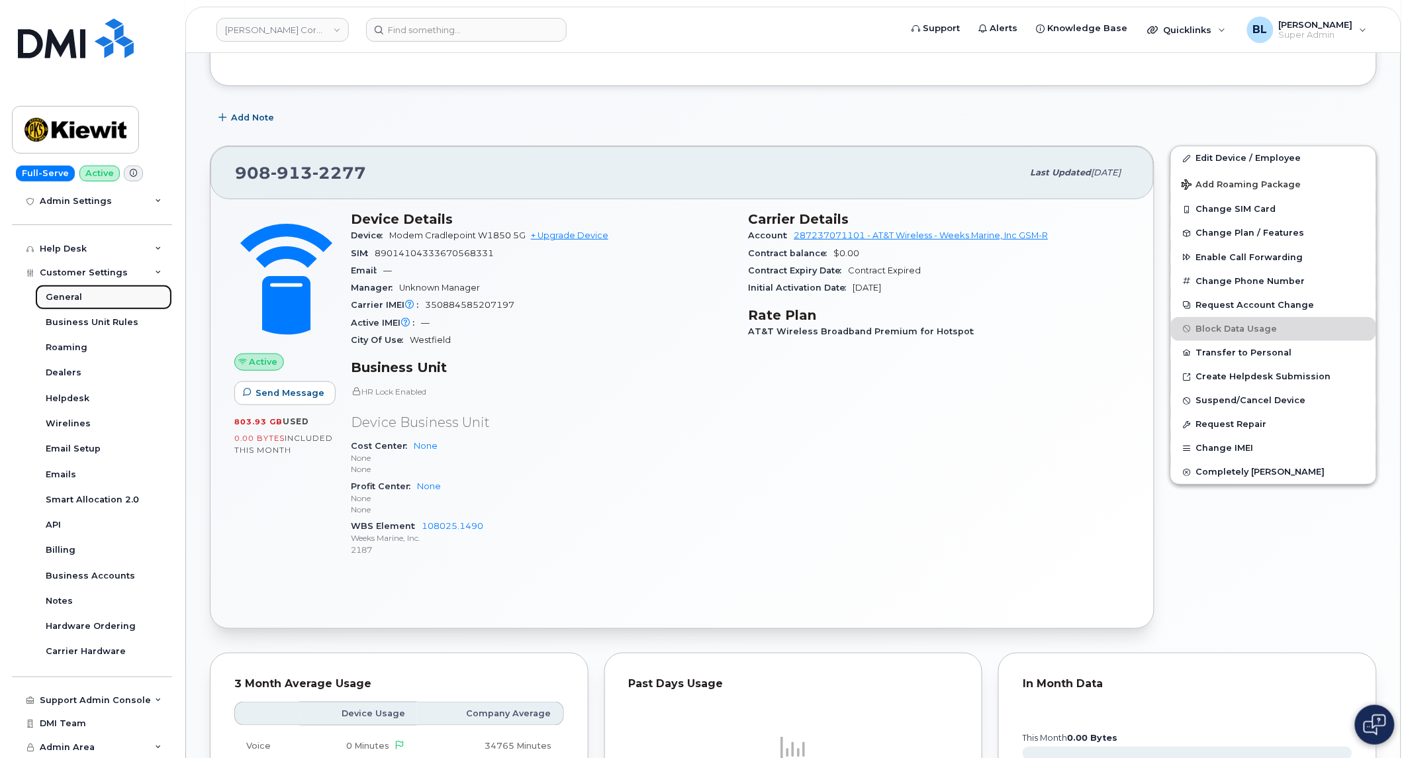
click at [86, 295] on link "General" at bounding box center [103, 297] width 137 height 25
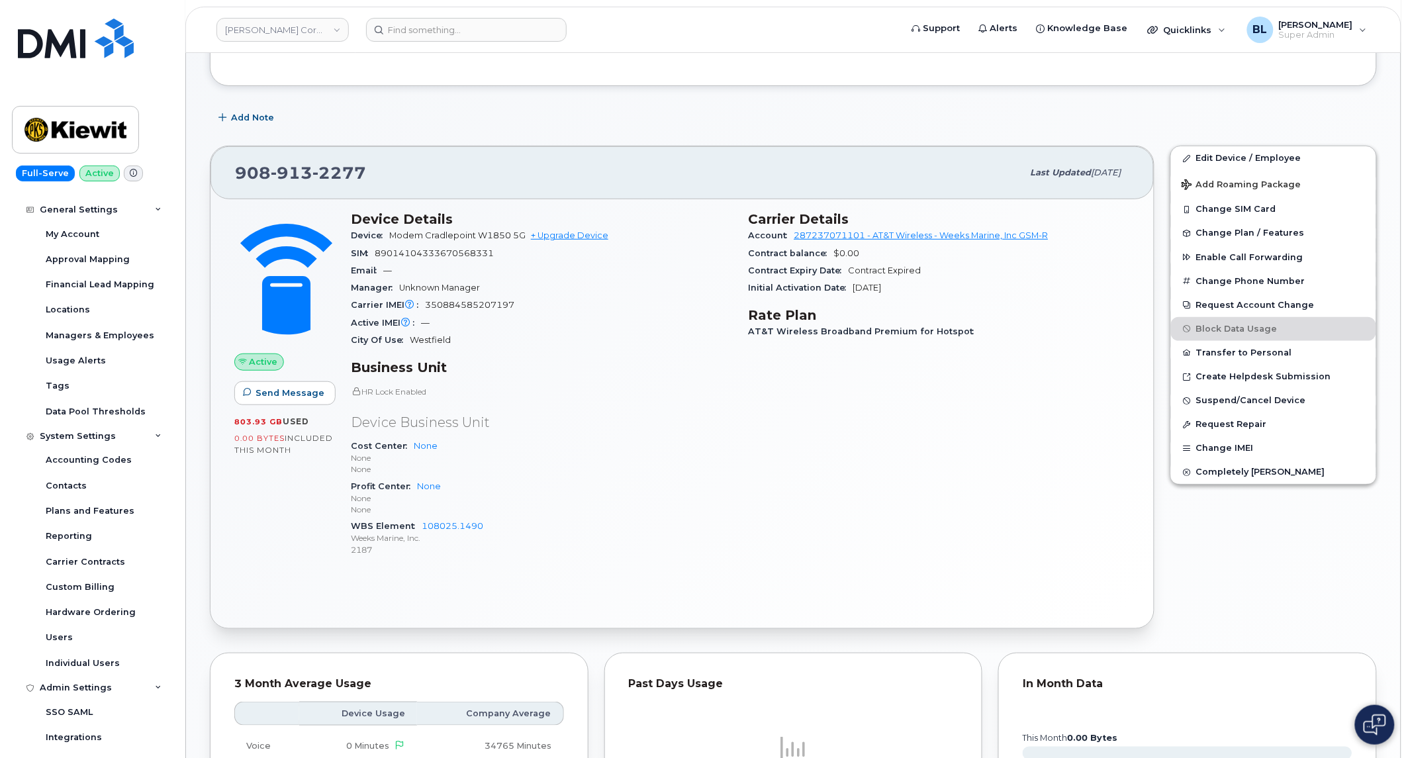
scroll to position [181, 0]
click at [91, 537] on link "Reporting" at bounding box center [103, 536] width 137 height 25
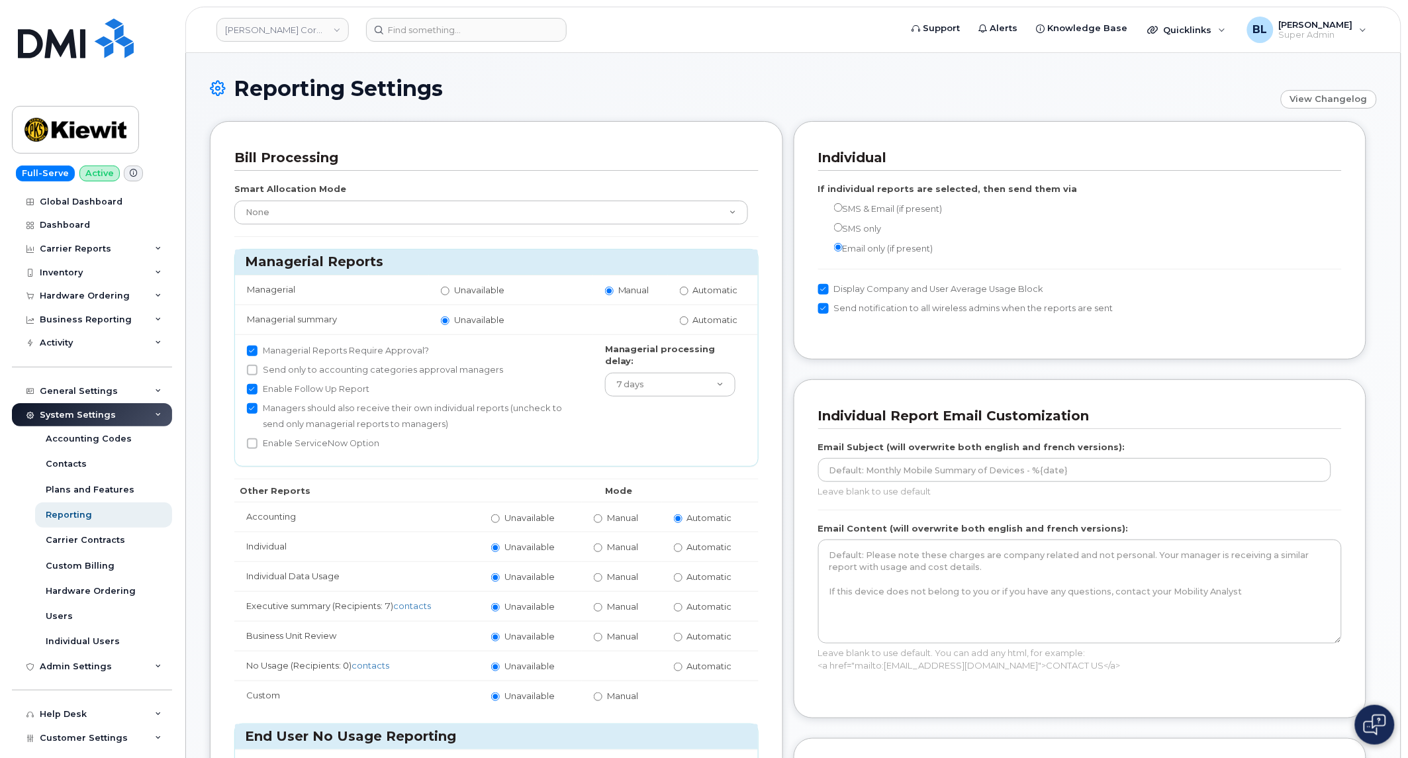
scroll to position [935, 0]
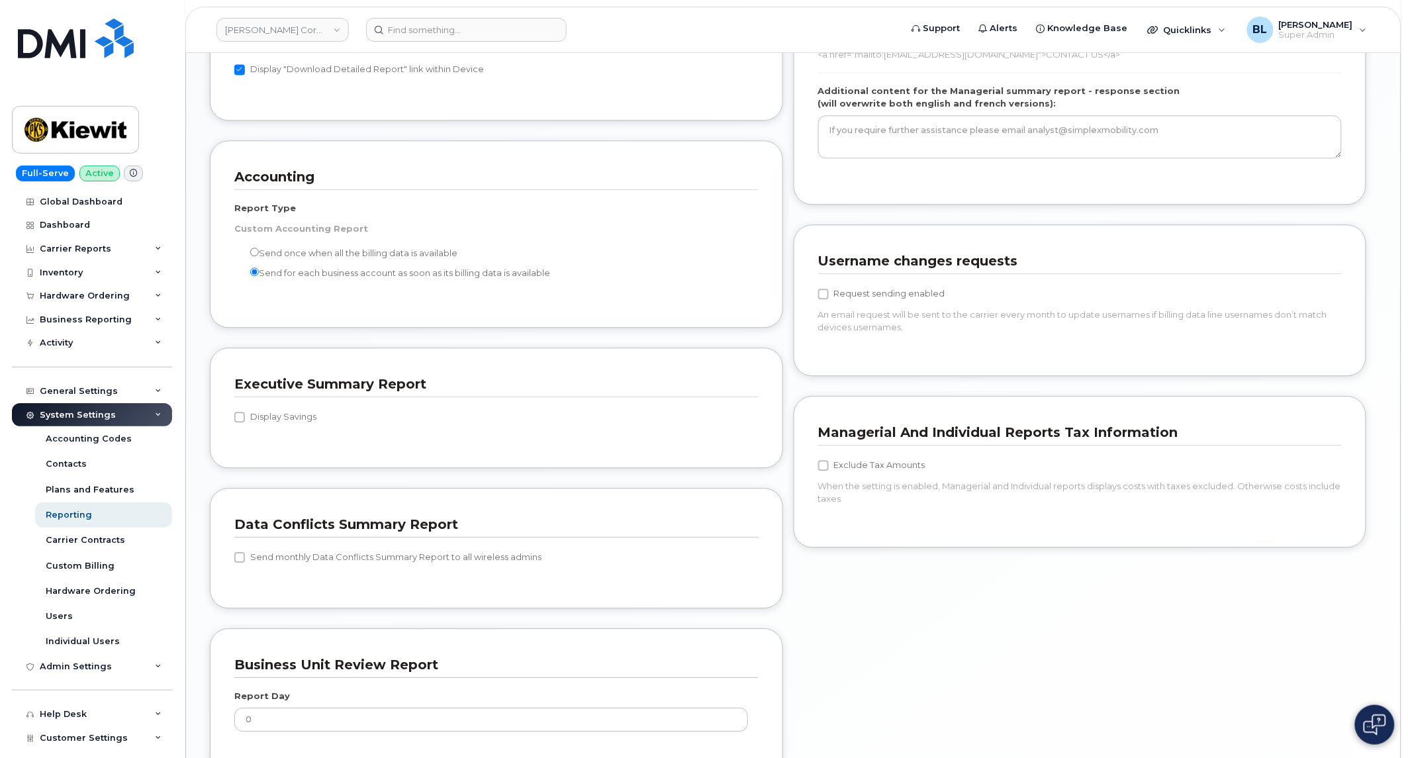
scroll to position [1053, 0]
click at [895, 398] on div "Managerial And Individual Reports Tax Information Exclude Tax Amounts When the …" at bounding box center [1080, 470] width 573 height 152
click at [905, 367] on div "Username changes requests Request sending enabled An email request will be sent…" at bounding box center [1080, 298] width 573 height 152
click at [120, 277] on div "Inventory" at bounding box center [92, 273] width 160 height 24
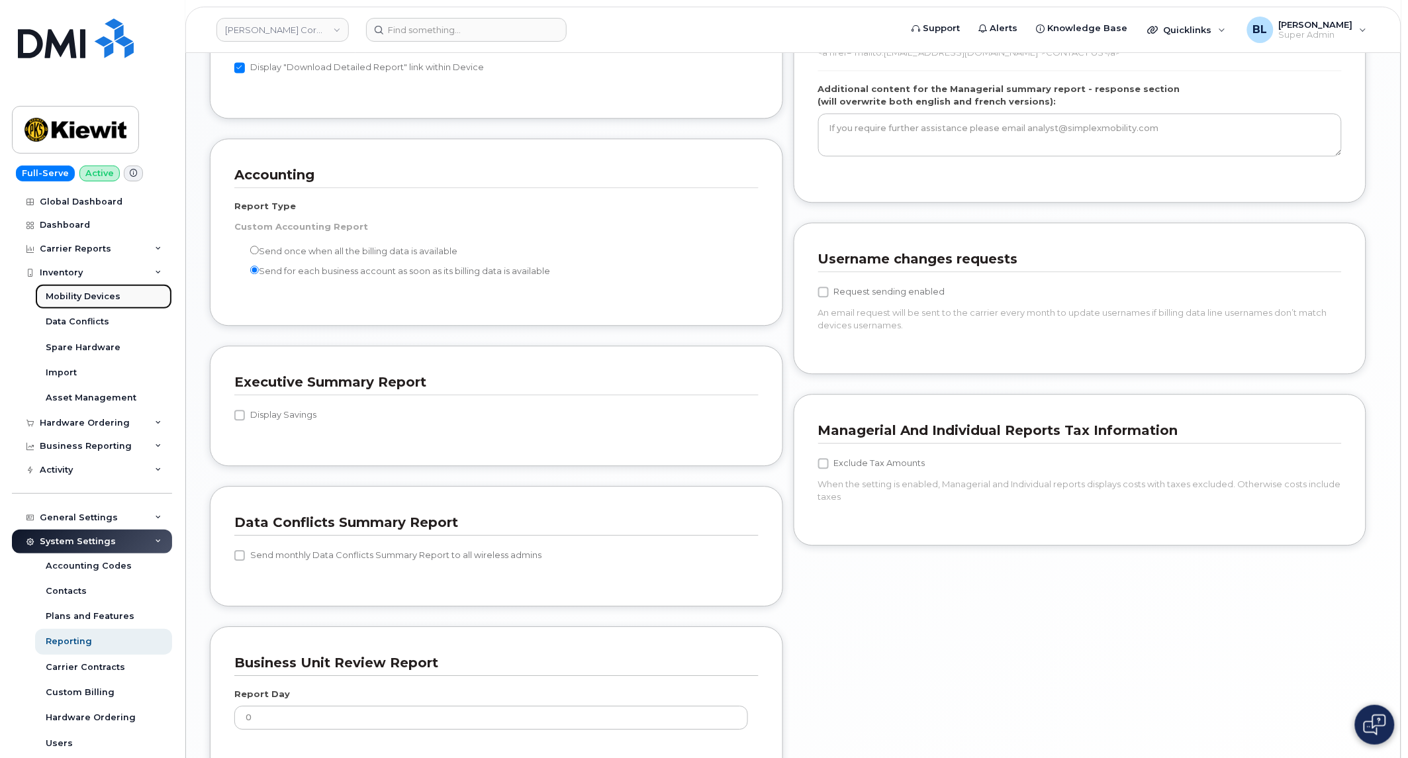
click at [122, 296] on link "Mobility Devices" at bounding box center [103, 296] width 137 height 25
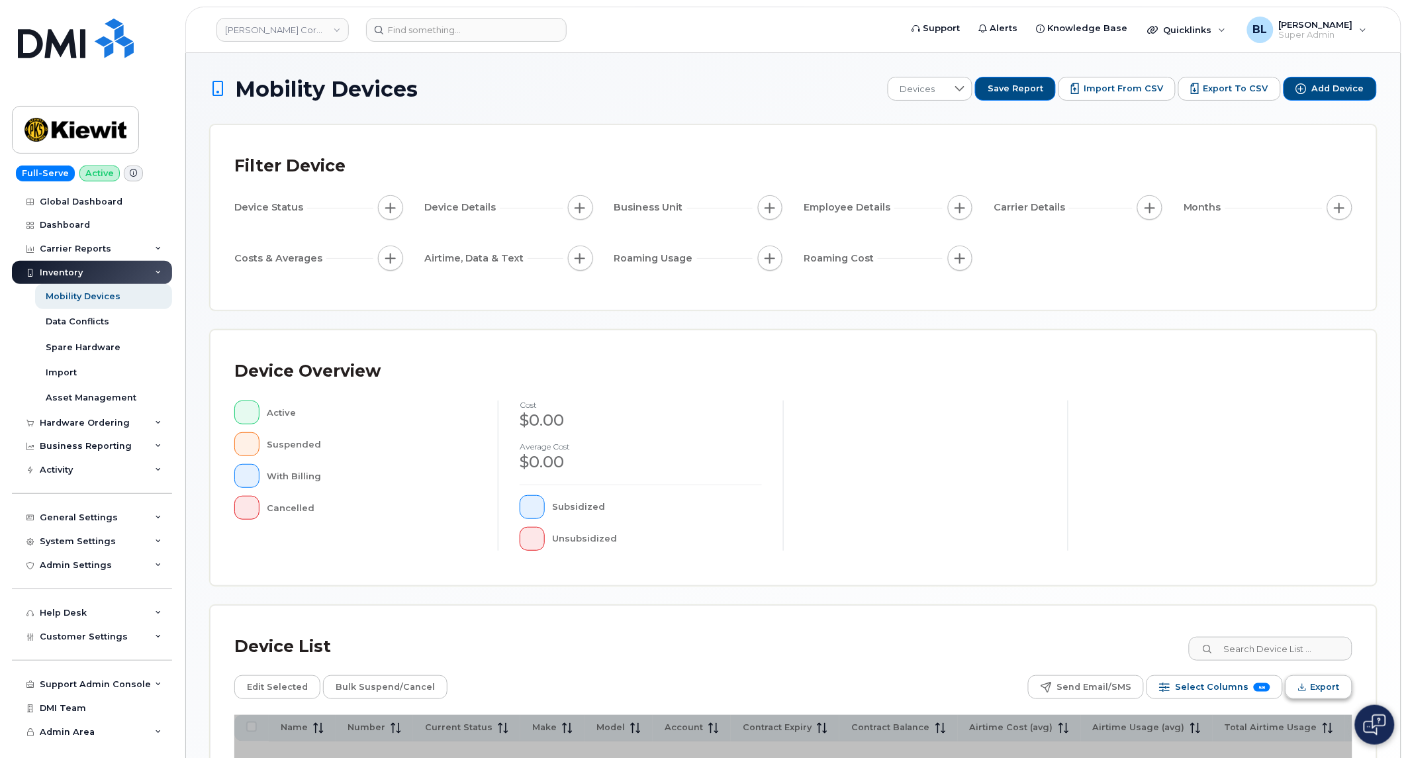
click at [1324, 692] on span "Export" at bounding box center [1324, 687] width 29 height 20
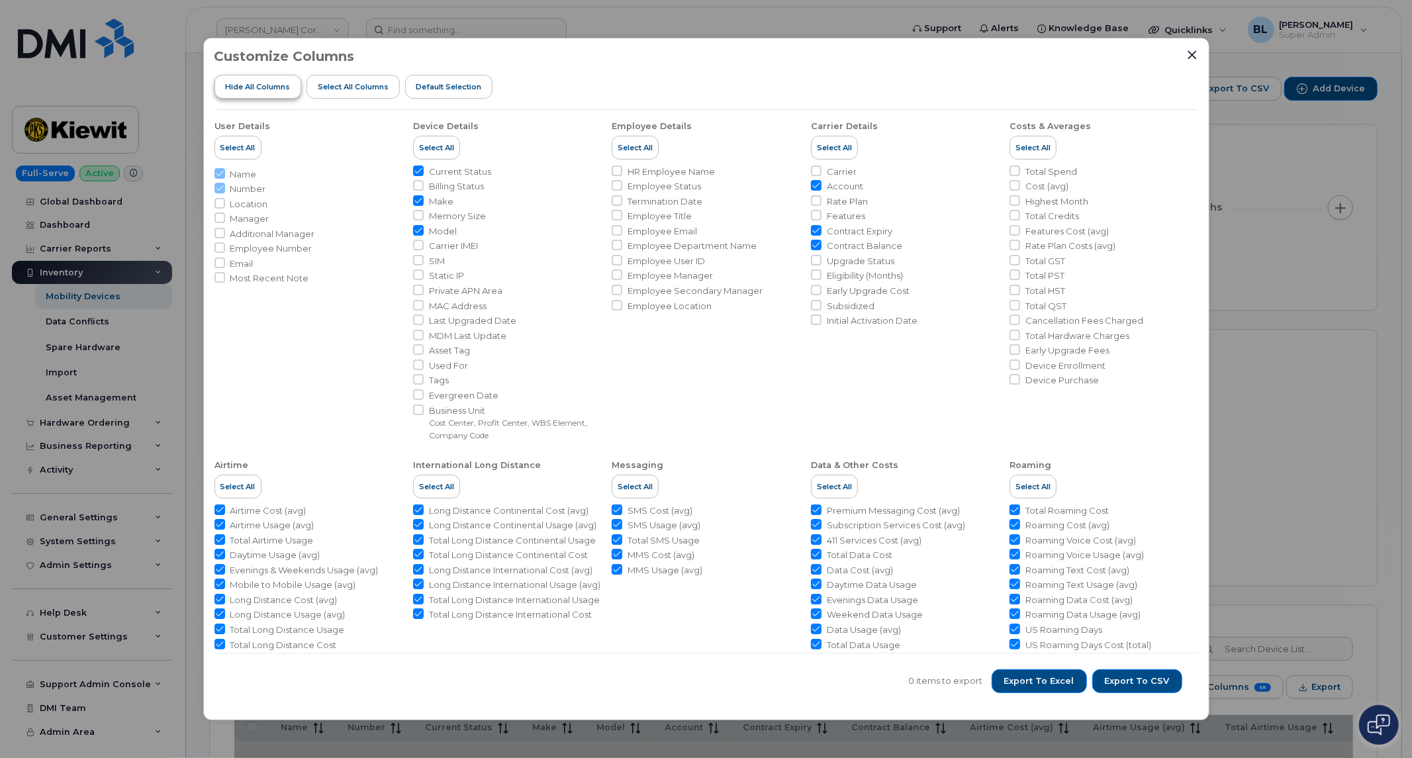
click at [280, 87] on span "Hide All Columns" at bounding box center [257, 86] width 65 height 11
checkbox input "false"
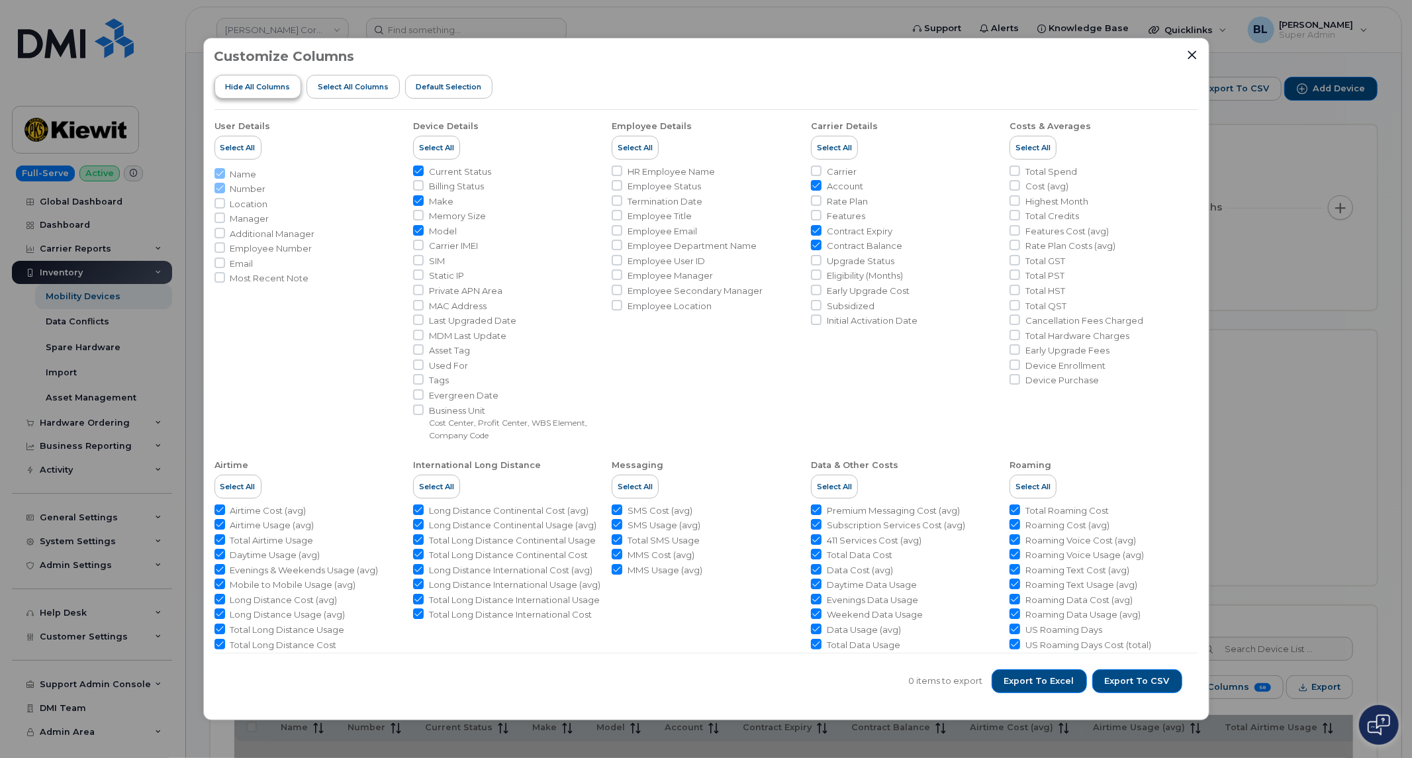
checkbox input "false"
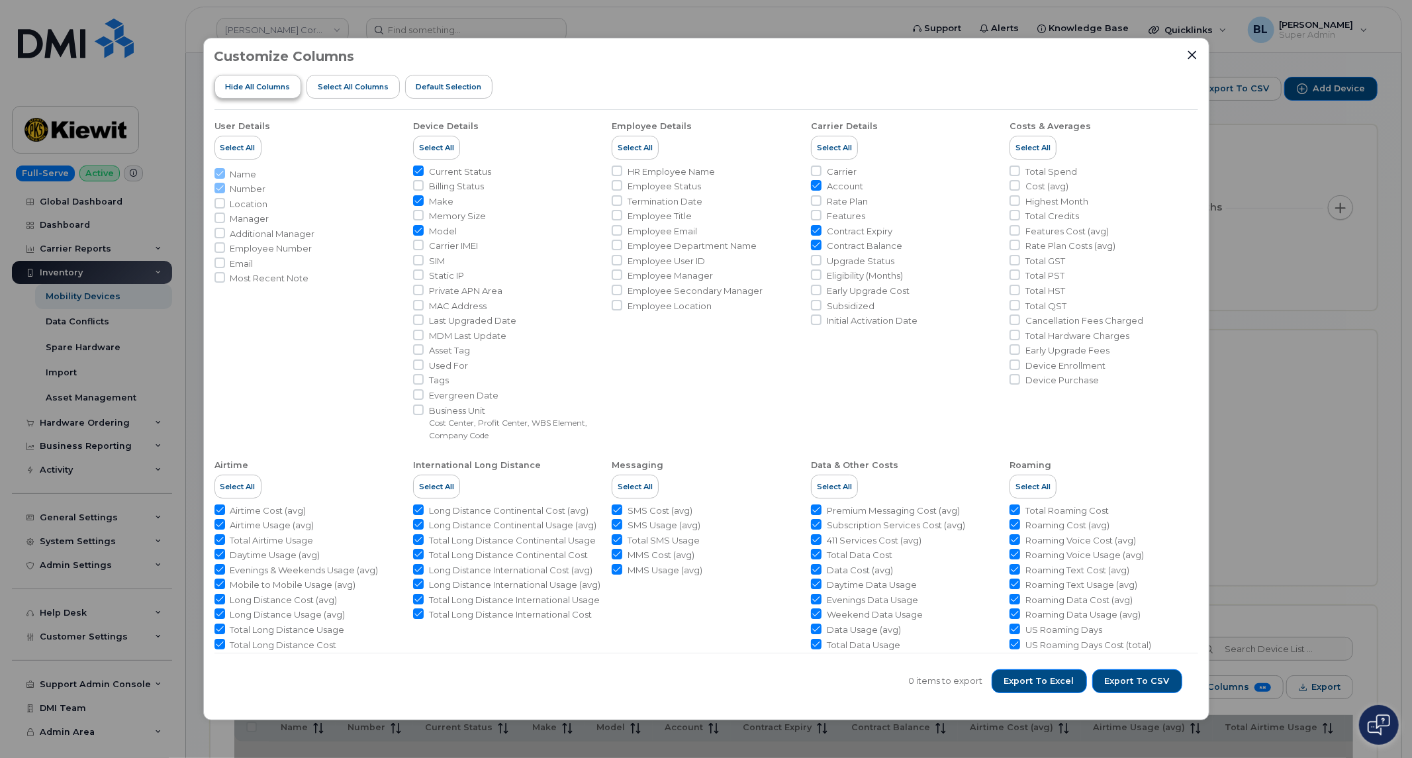
checkbox input "false"
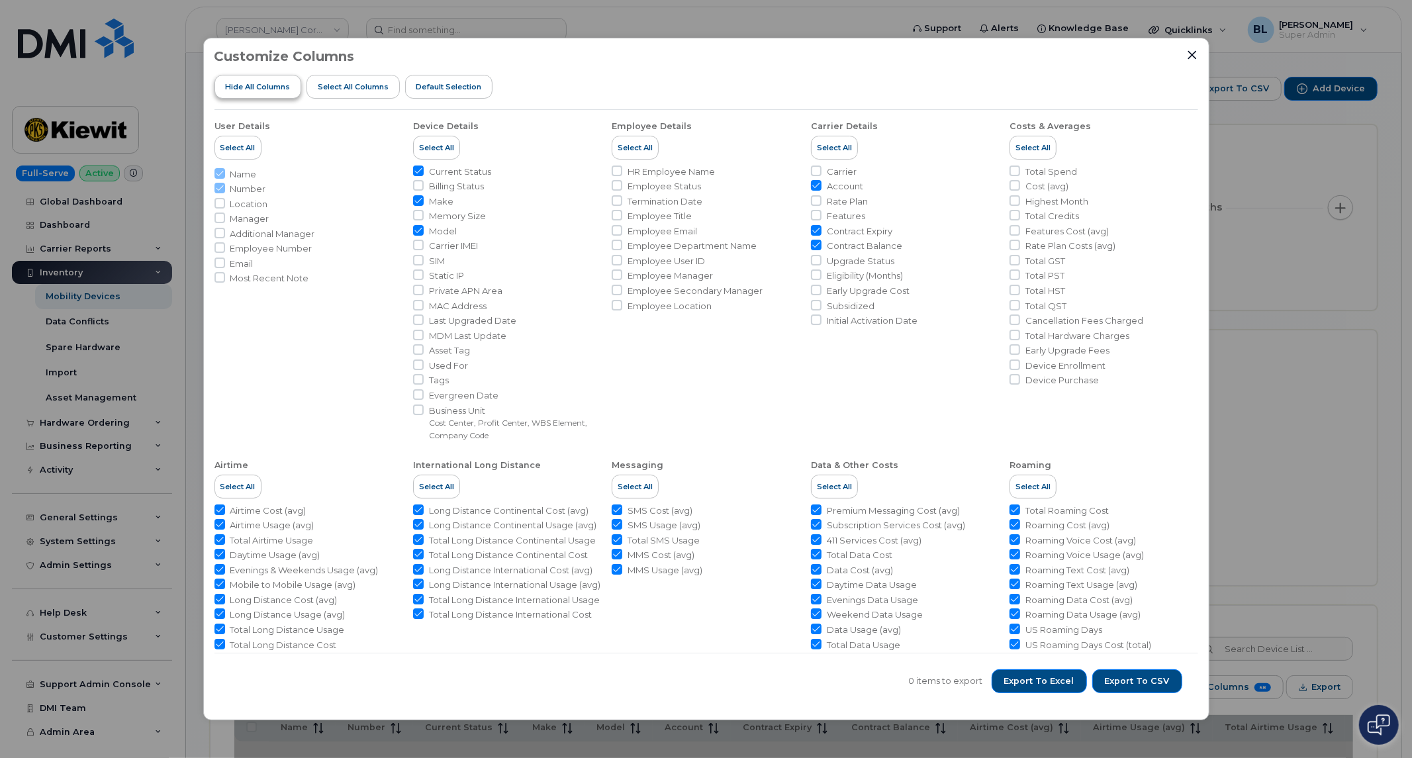
checkbox input "false"
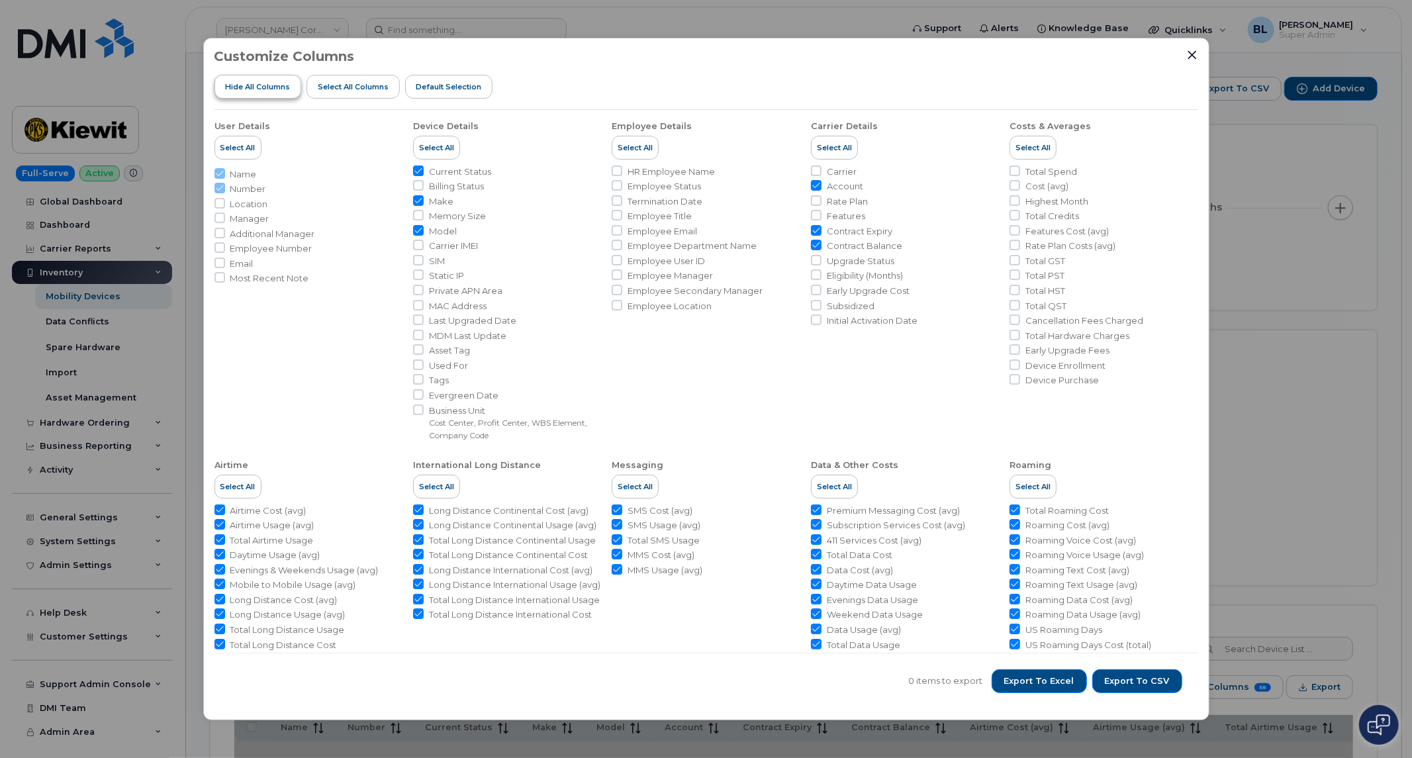
checkbox input "false"
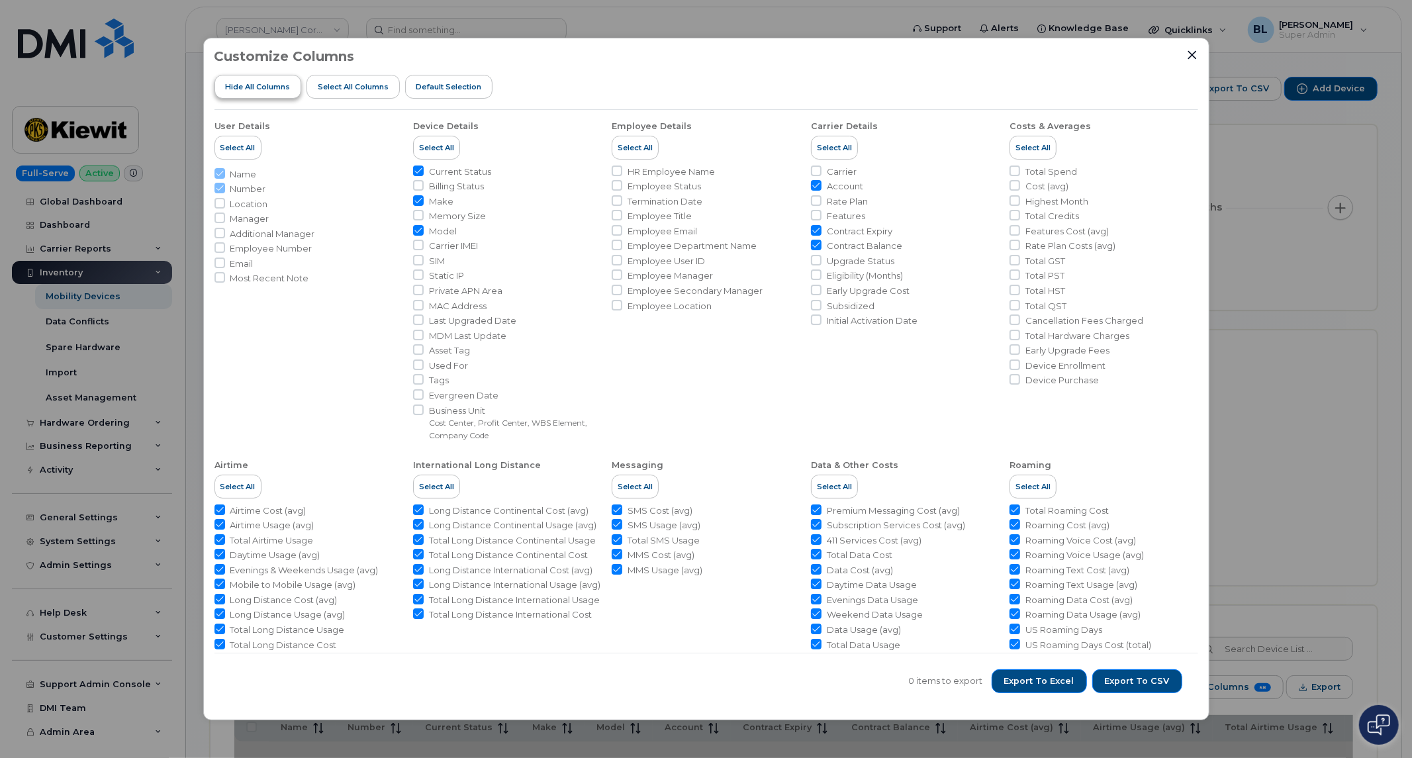
checkbox input "false"
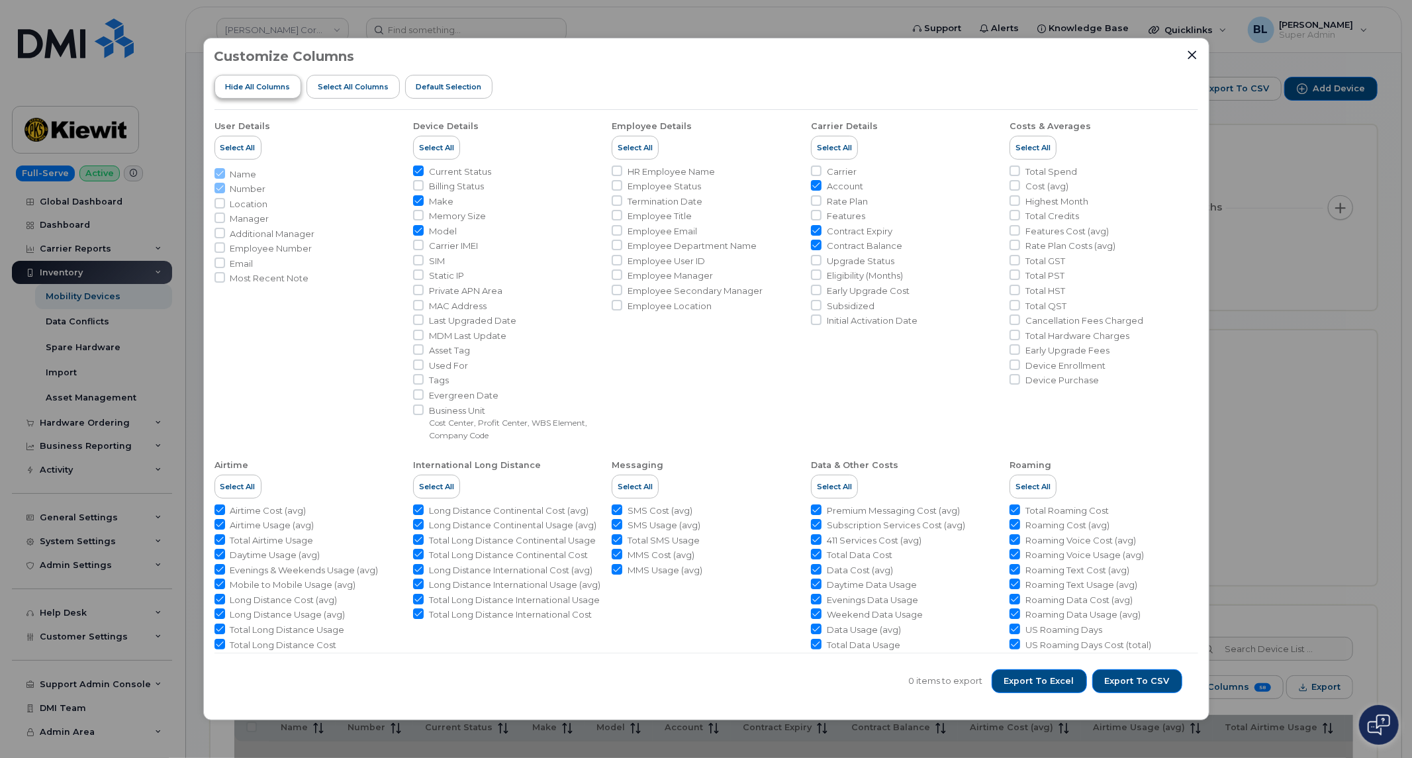
checkbox input "false"
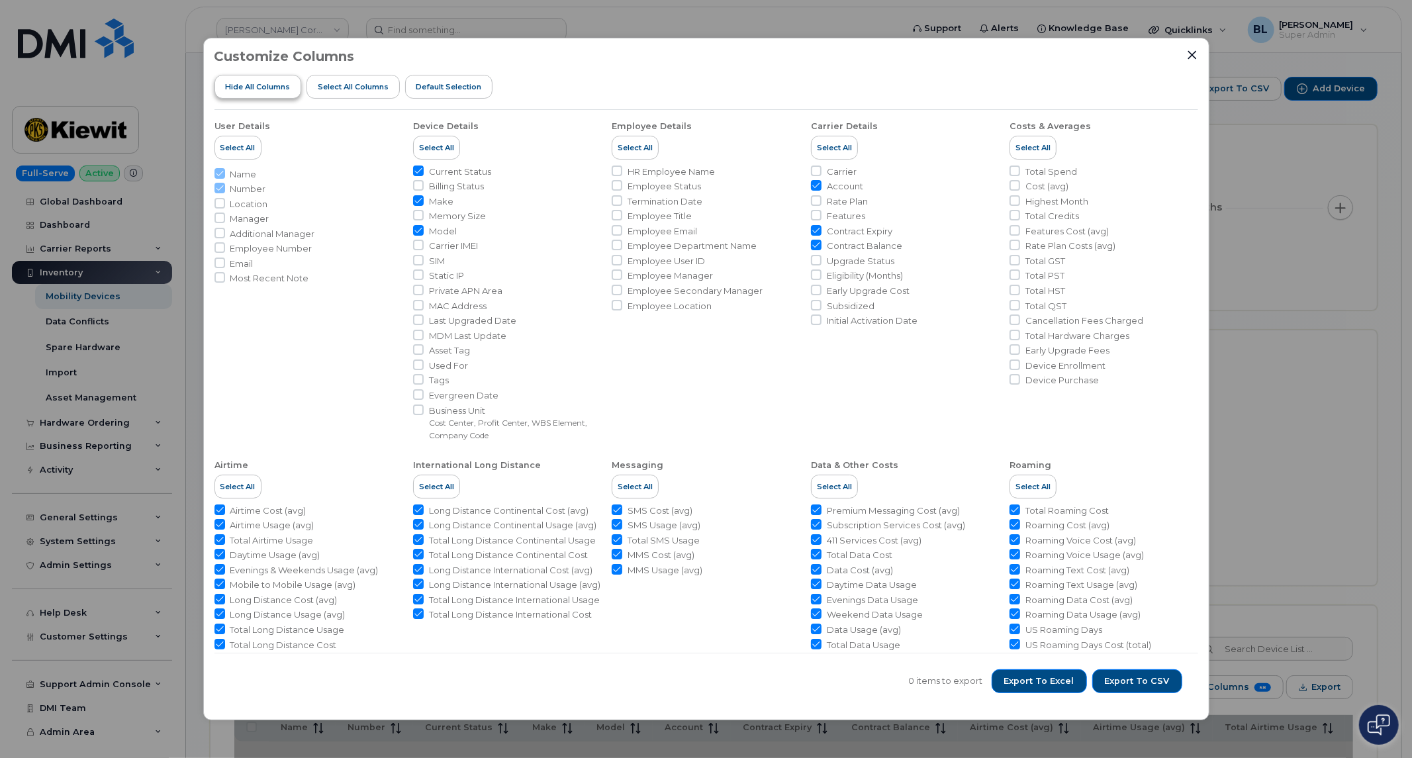
checkbox input "false"
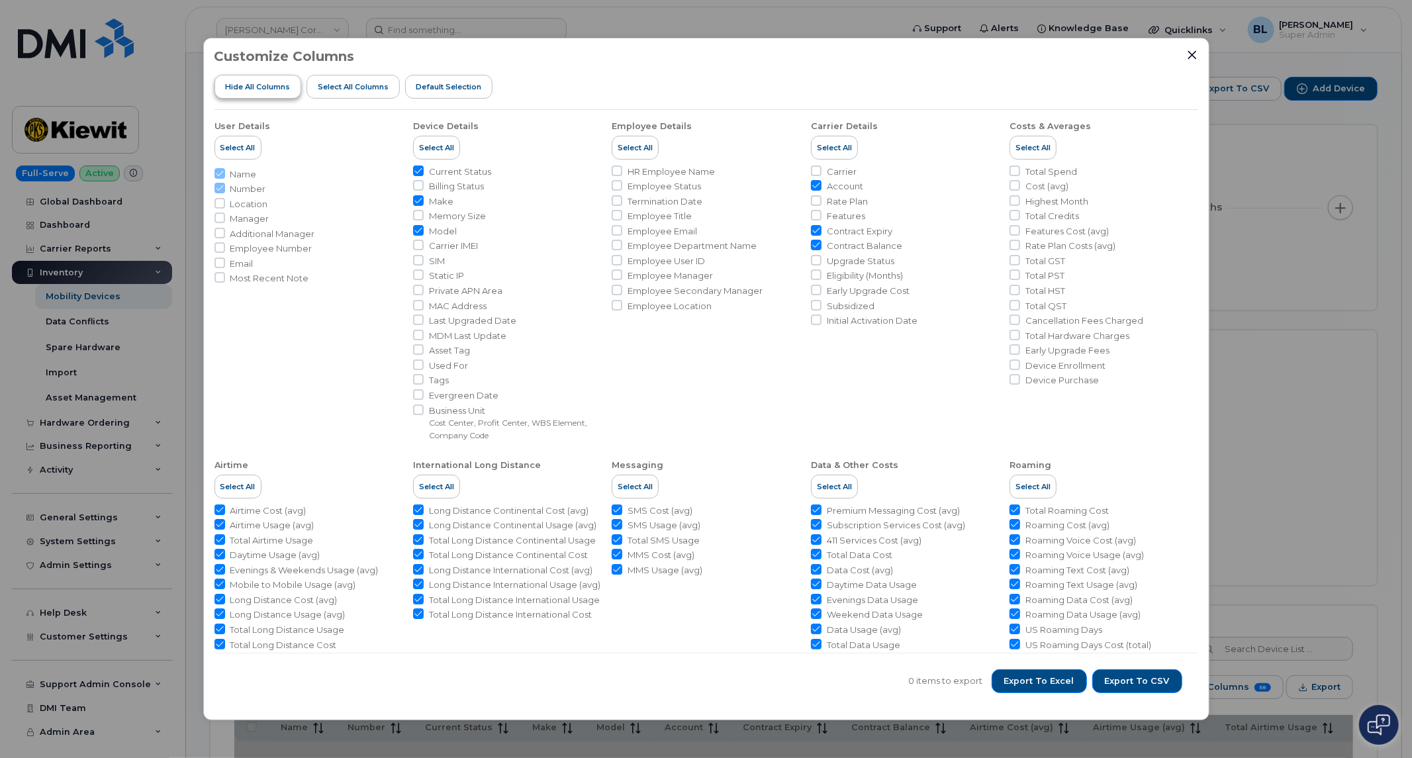
checkbox input "false"
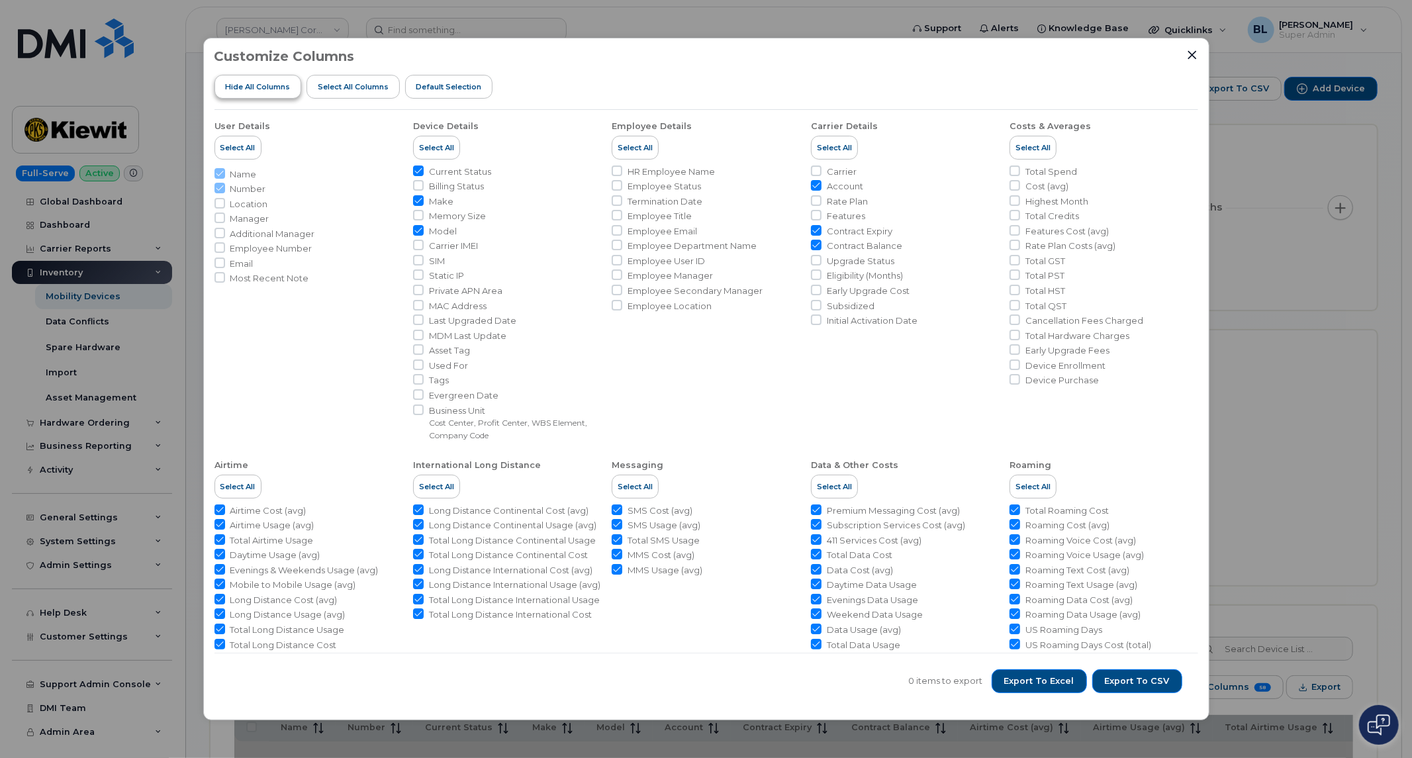
checkbox input "false"
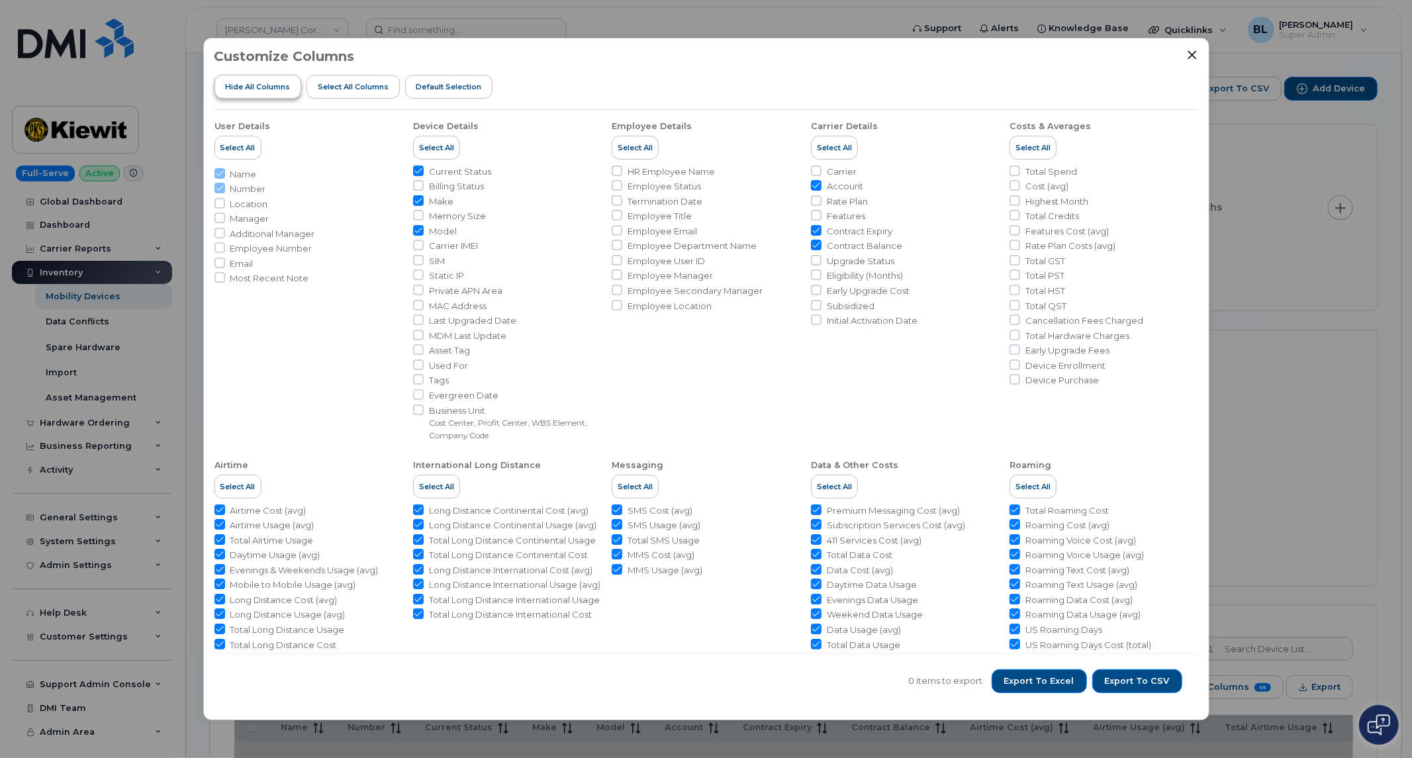
checkbox input "false"
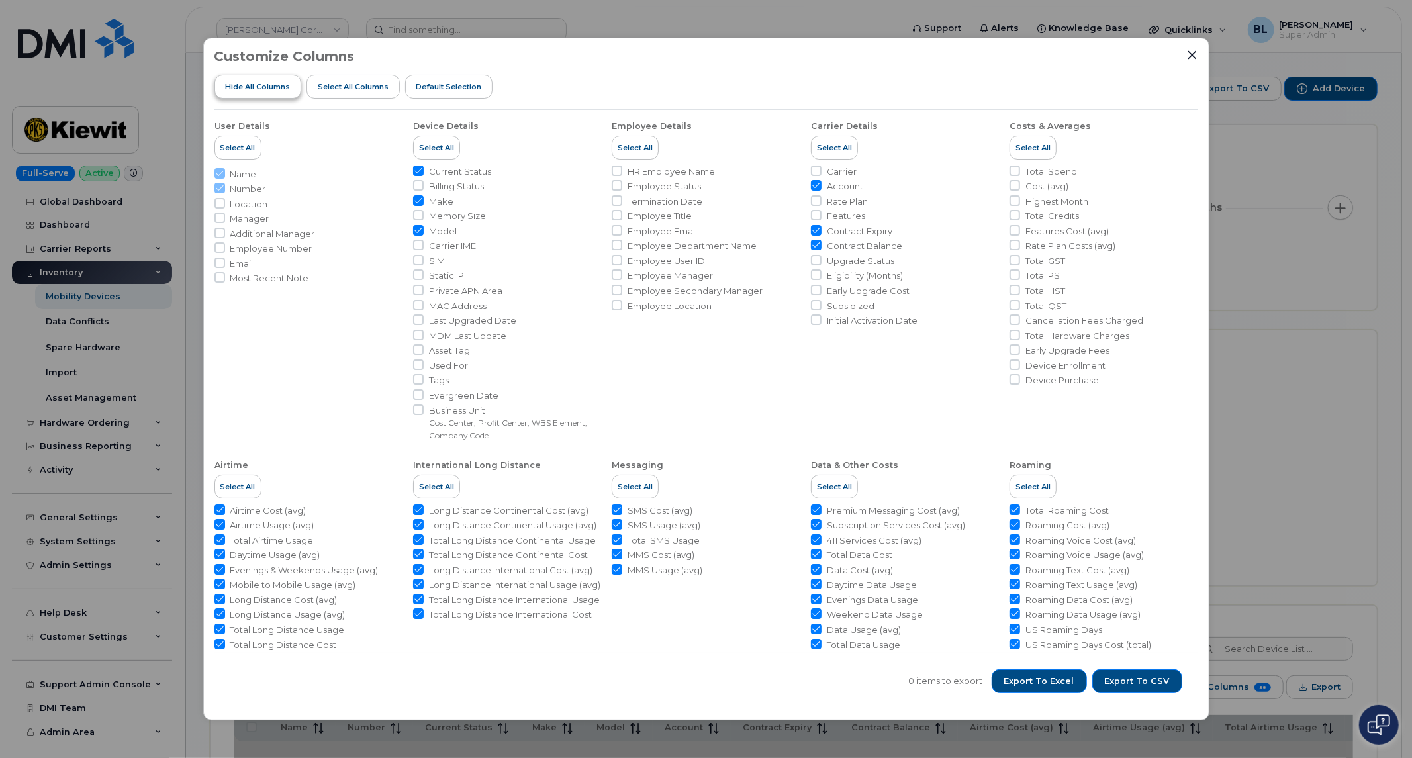
checkbox input "false"
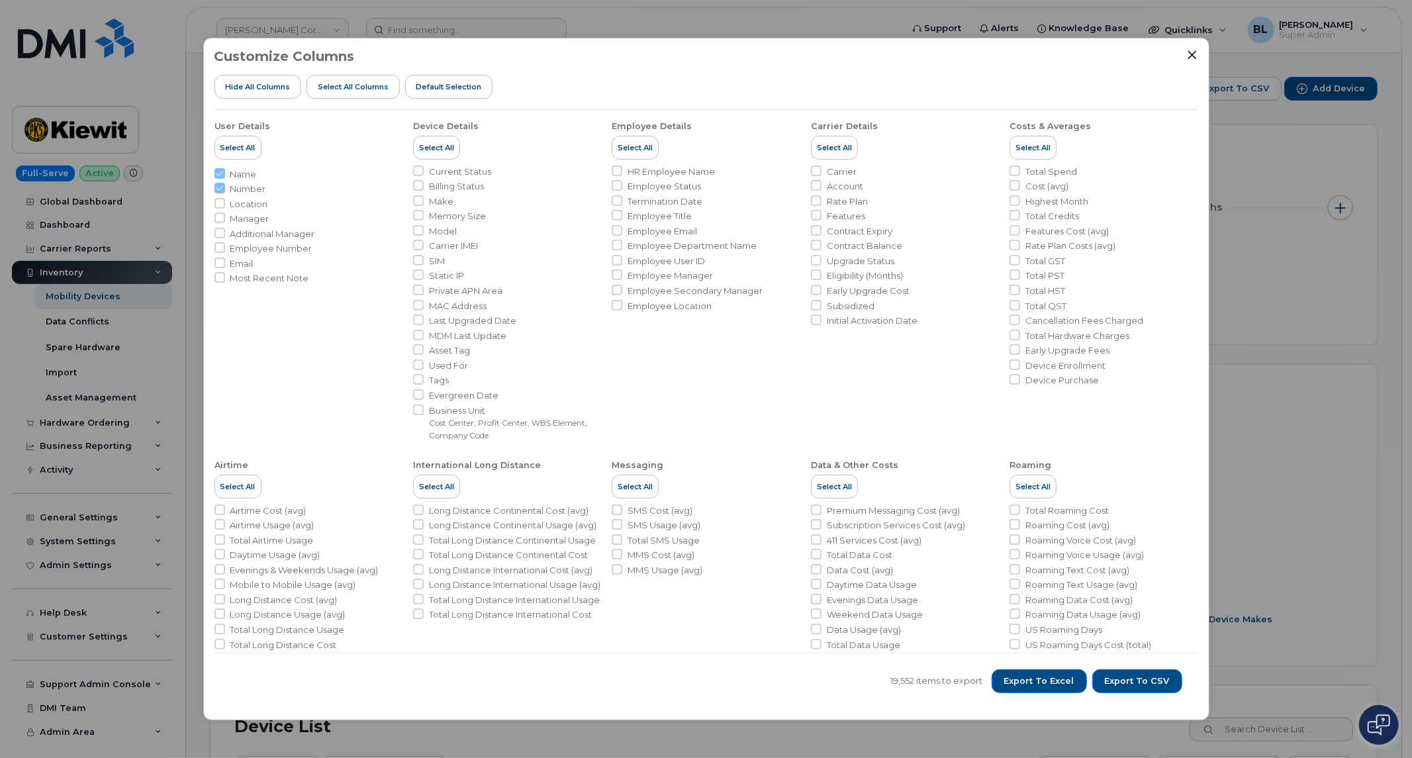
click at [330, 279] on li "Most Recent Note" at bounding box center [308, 278] width 188 height 13
click at [612, 175] on div at bounding box center [617, 170] width 11 height 11
click at [614, 173] on input "HR Employee Name" at bounding box center [617, 170] width 11 height 11
checkbox input "true"
click at [1134, 678] on span "Export to CSV" at bounding box center [1137, 681] width 65 height 12
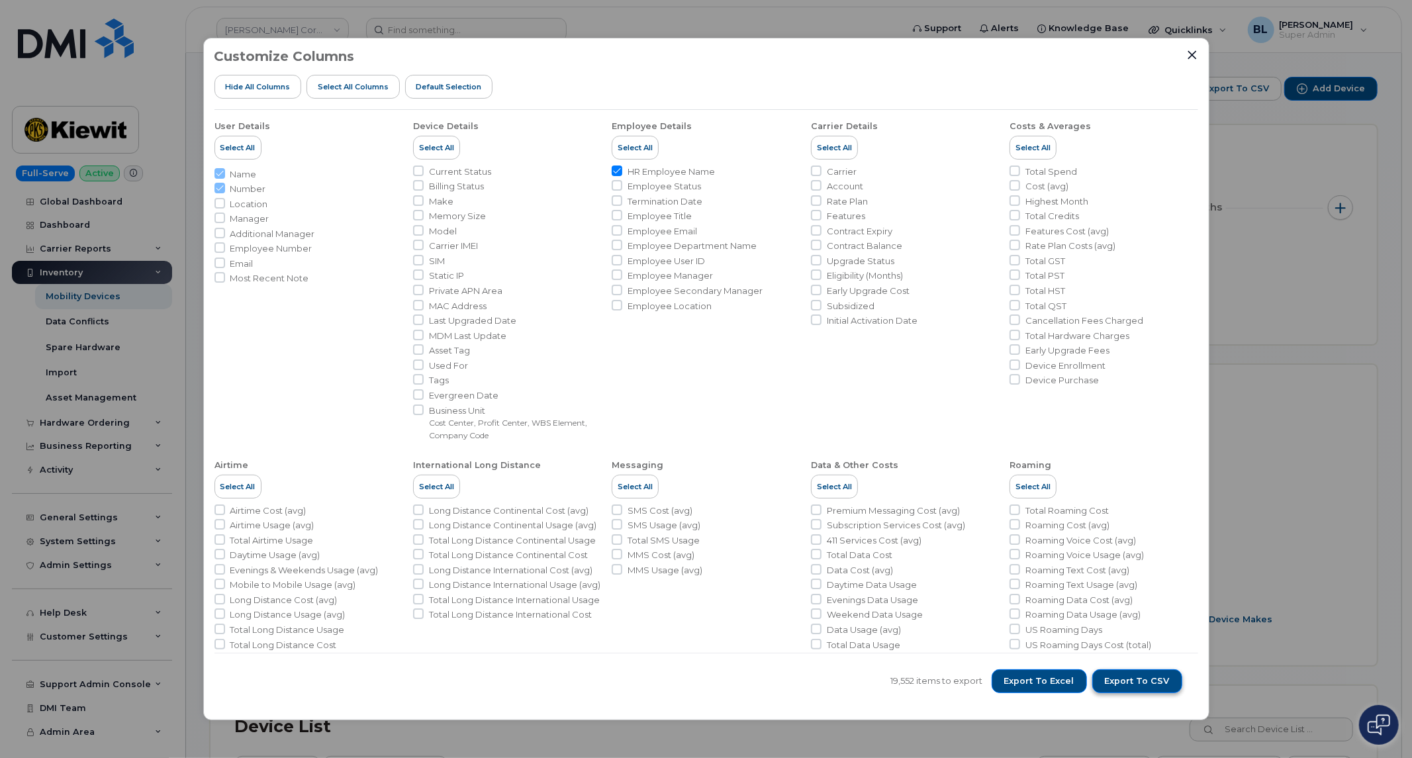
click at [1154, 680] on span "Export to CSV" at bounding box center [1137, 681] width 65 height 12
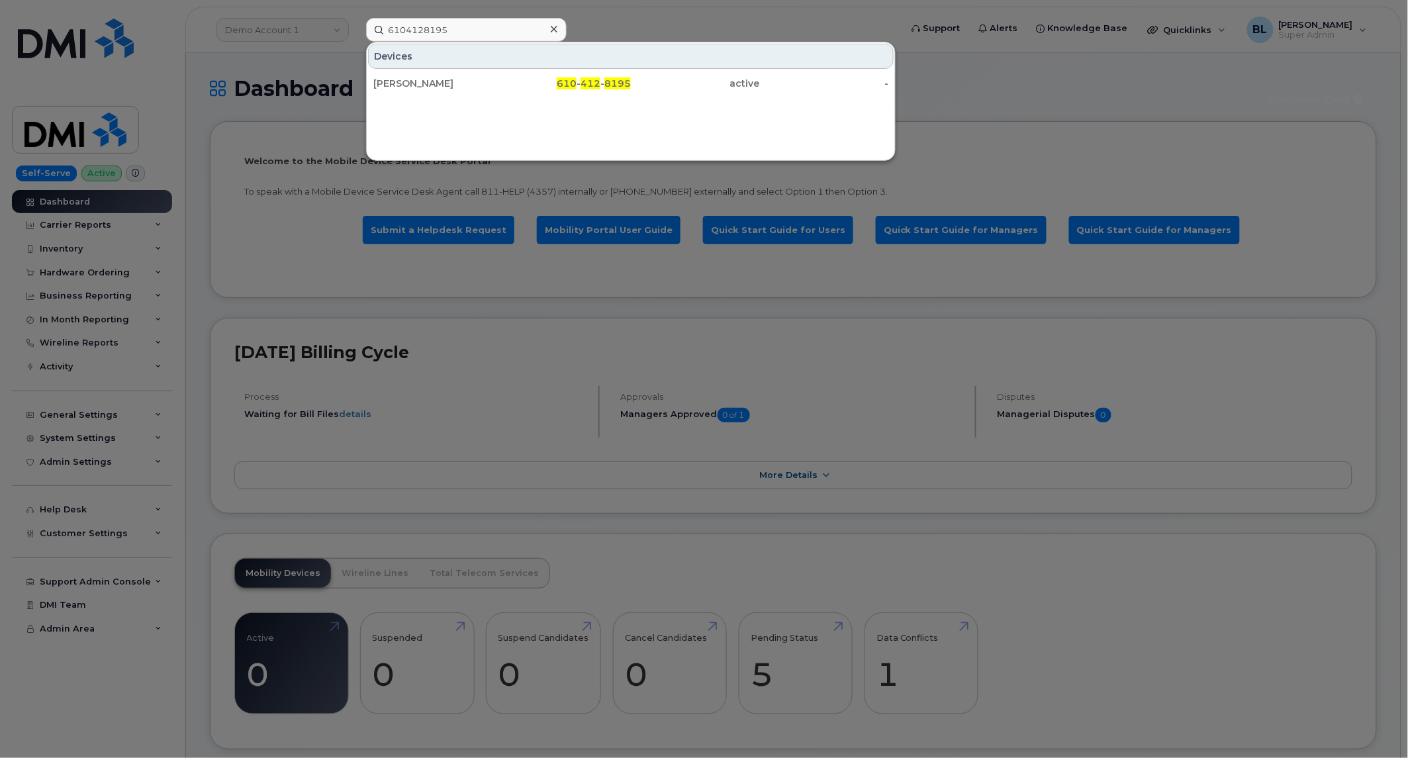
click at [746, 533] on div at bounding box center [704, 379] width 1408 height 758
